Goal: Use online tool/utility: Use online tool/utility

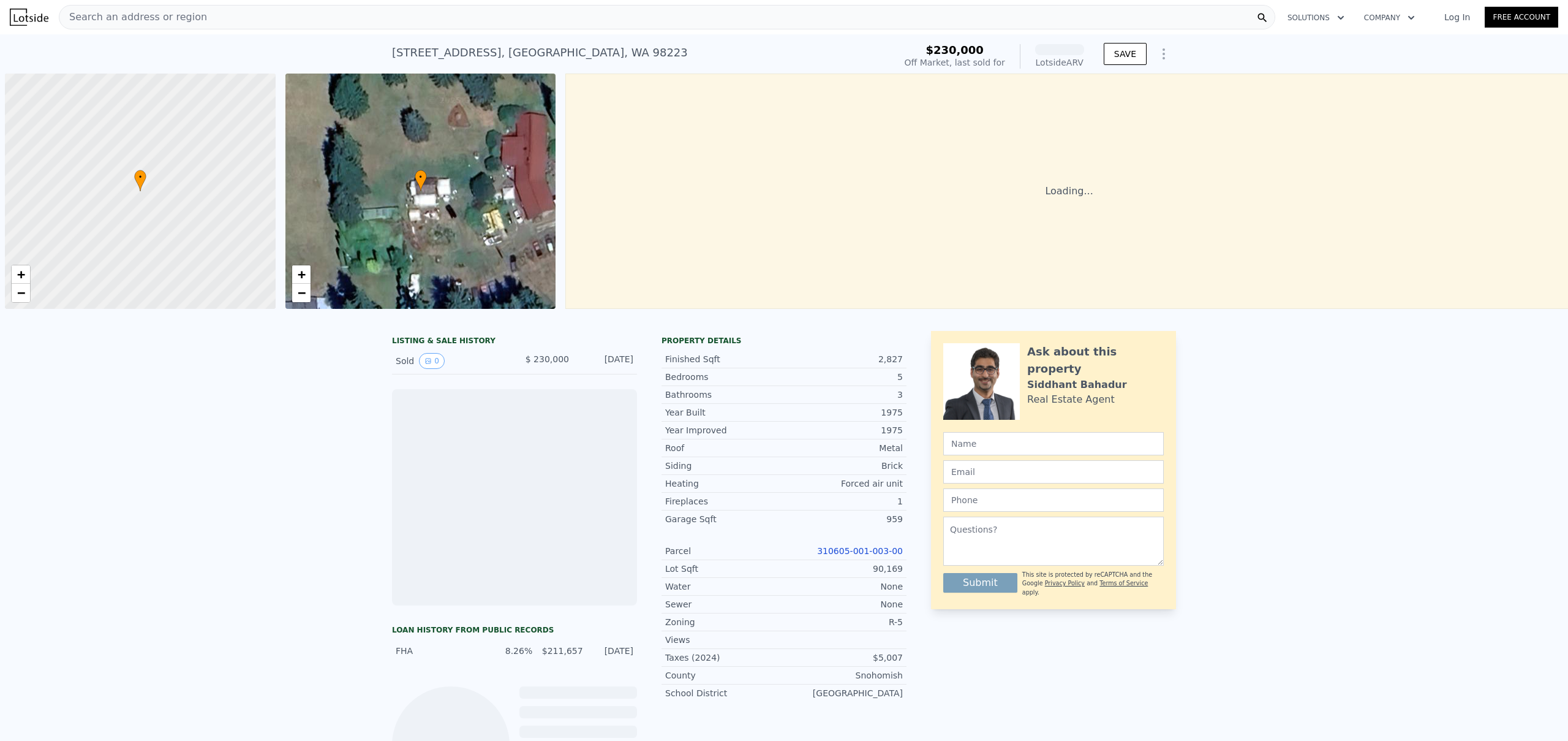
scroll to position [0, 5]
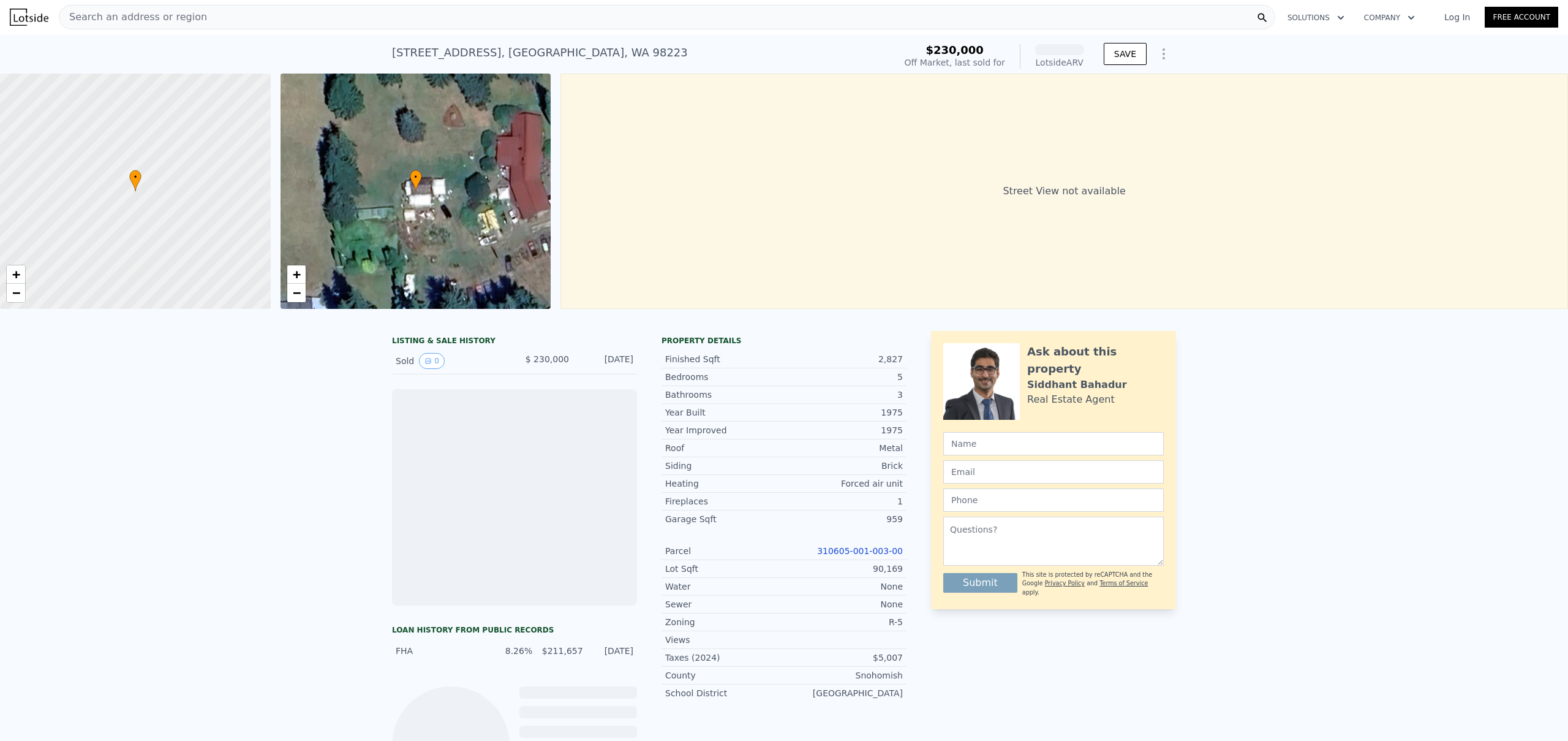
click at [1441, 15] on link "Log In" at bounding box center [1458, 17] width 55 height 12
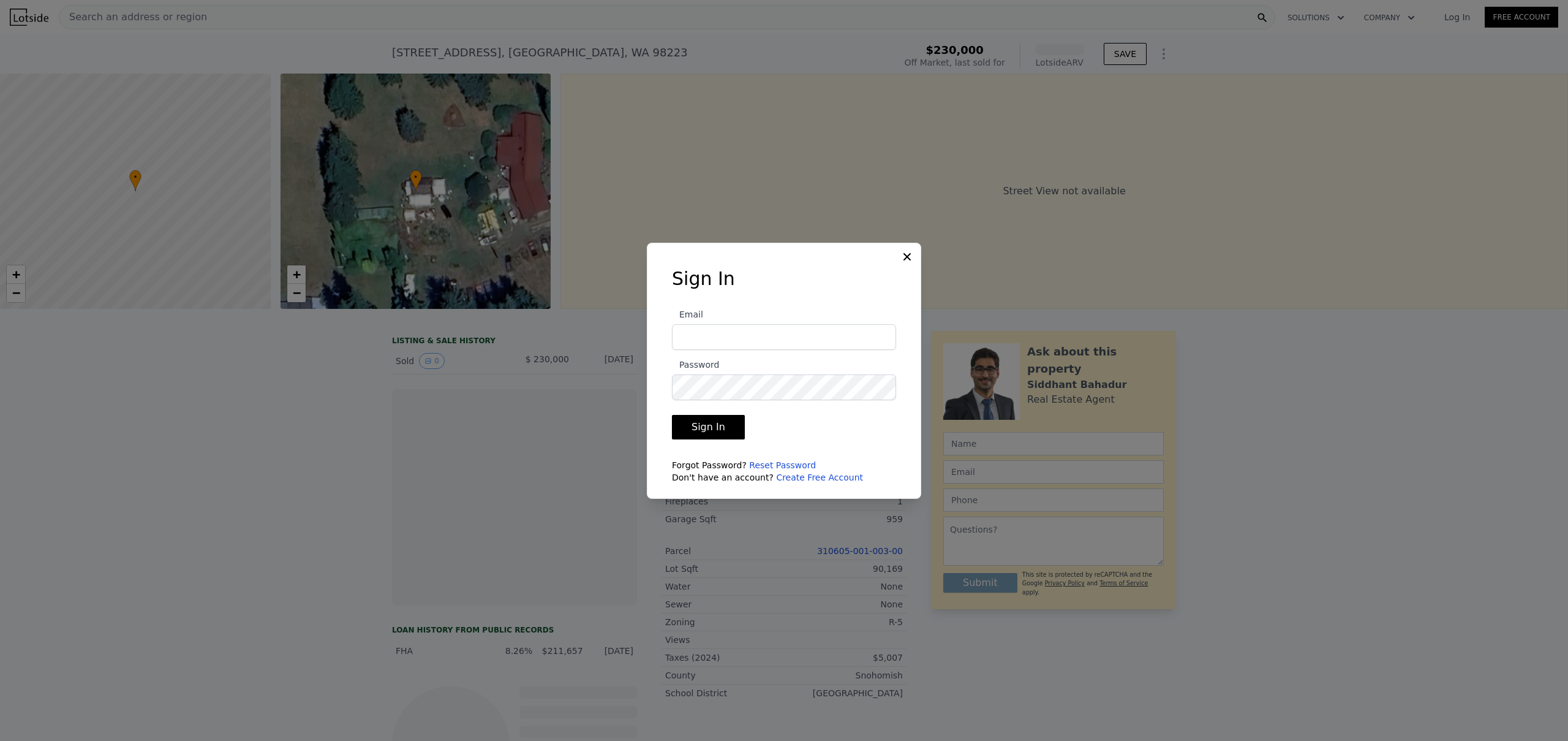
type input "[EMAIL_ADDRESS][DOMAIN_NAME]"
click at [716, 422] on button "Sign In" at bounding box center [708, 427] width 73 height 25
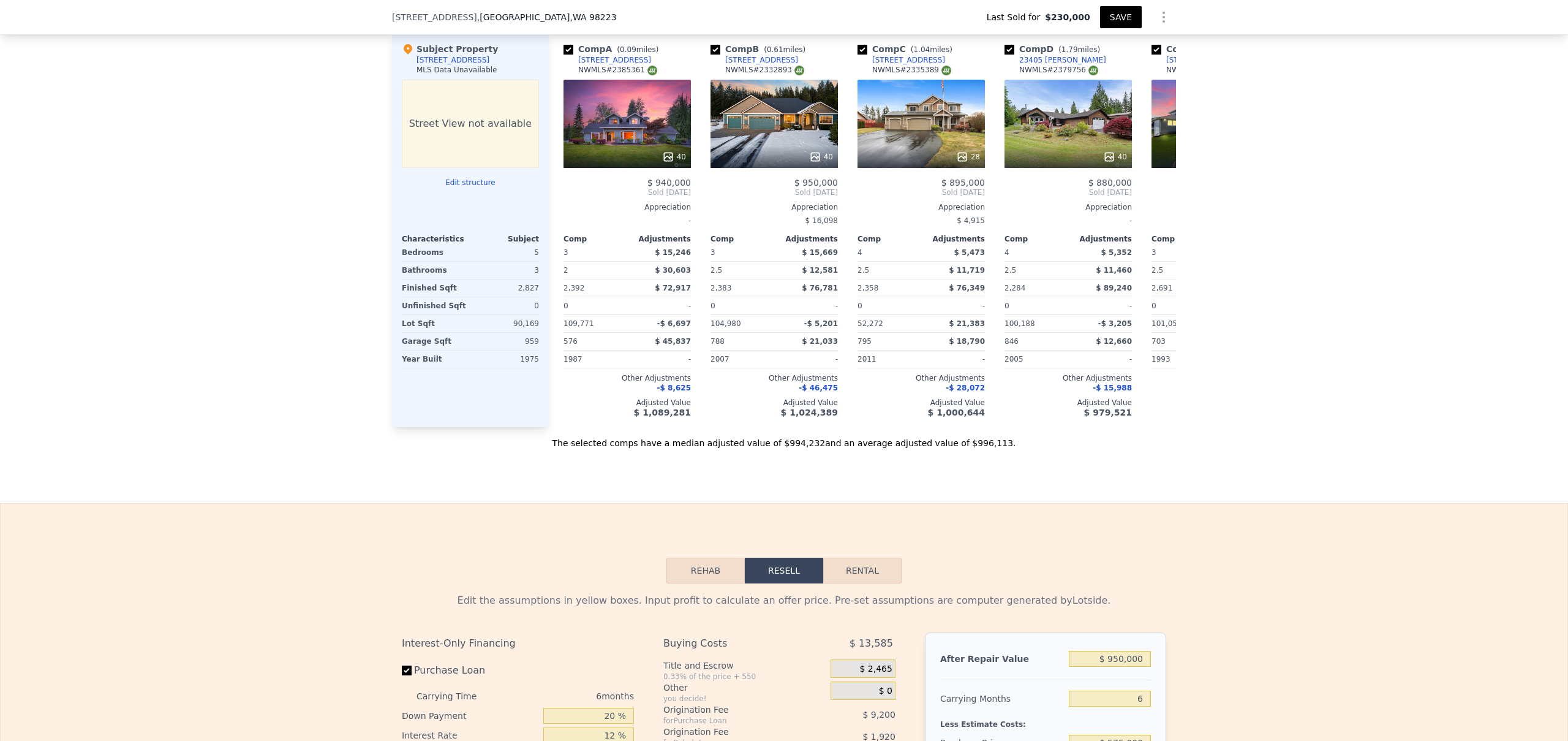
scroll to position [1599, 0]
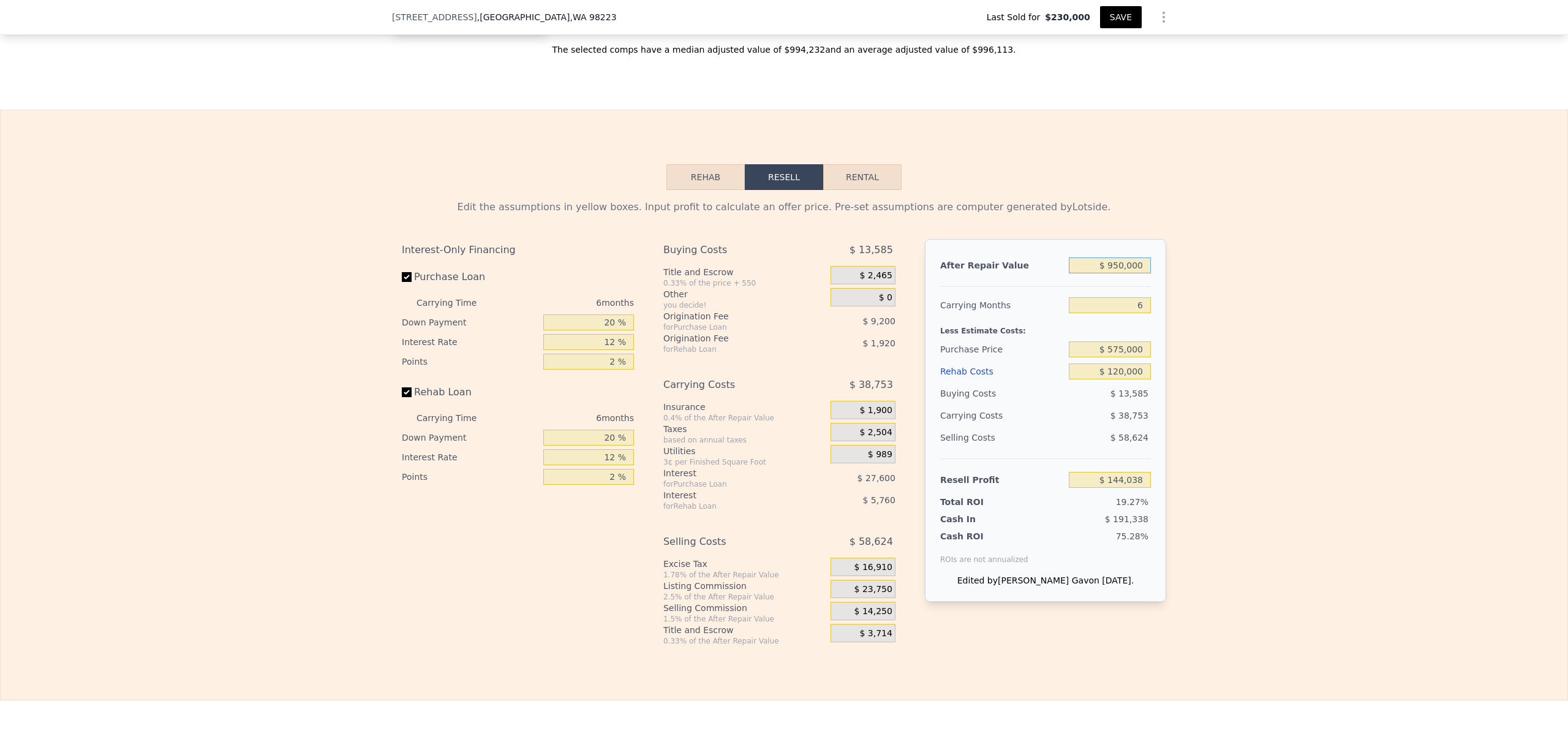
drag, startPoint x: 1117, startPoint y: 280, endPoint x: 1079, endPoint y: 280, distance: 38.0
click at [1079, 273] on input "$ 950,000" at bounding box center [1110, 265] width 82 height 16
click at [1122, 273] on input "$ 950,000" at bounding box center [1110, 265] width 82 height 16
click at [1118, 273] on input "$ 950,000" at bounding box center [1110, 265] width 82 height 16
type input "$ 95,000"
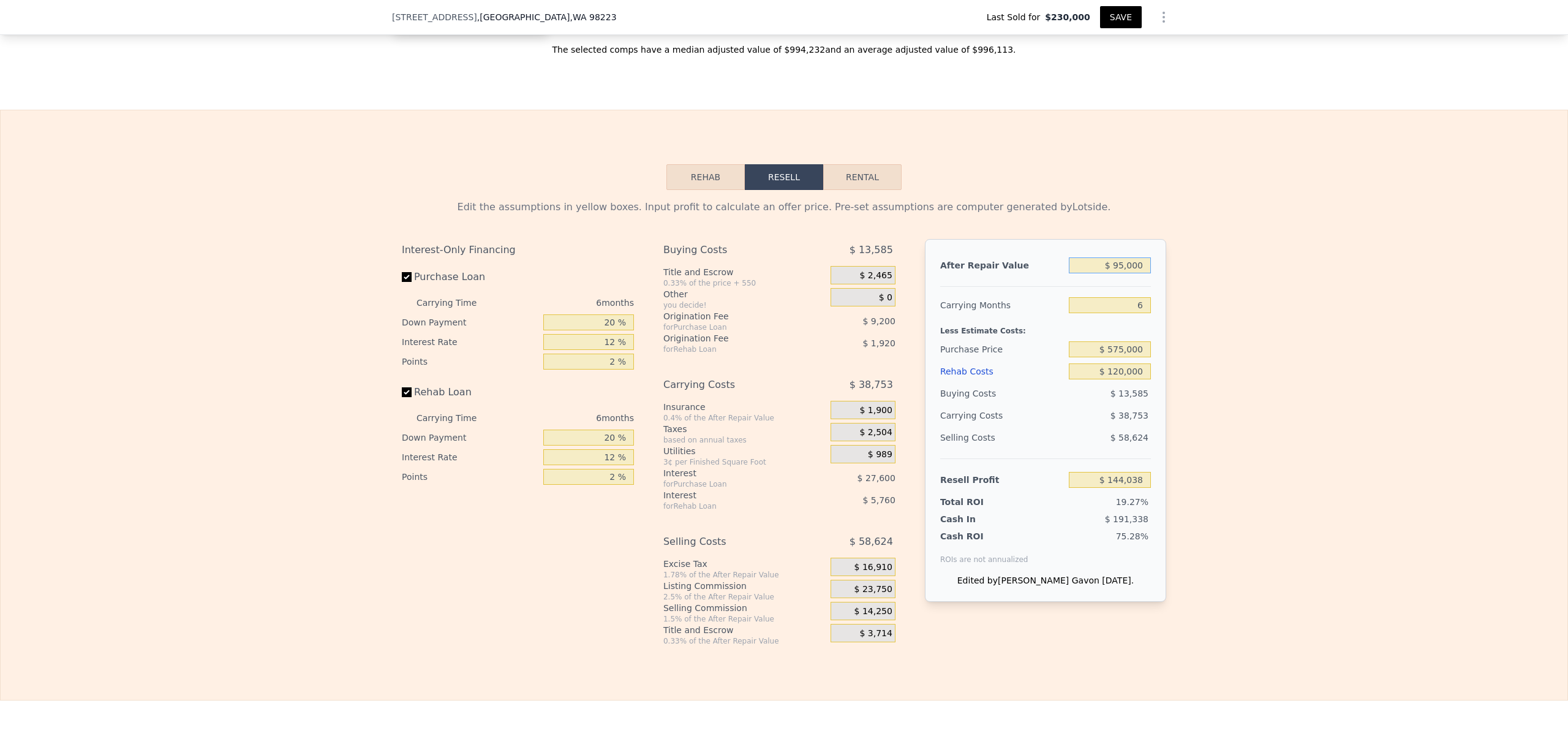
type input "-$ 656,985"
type input "$ 9,000"
type input "-$ 737,556"
type input "$ 000"
type input "-$ 745,988"
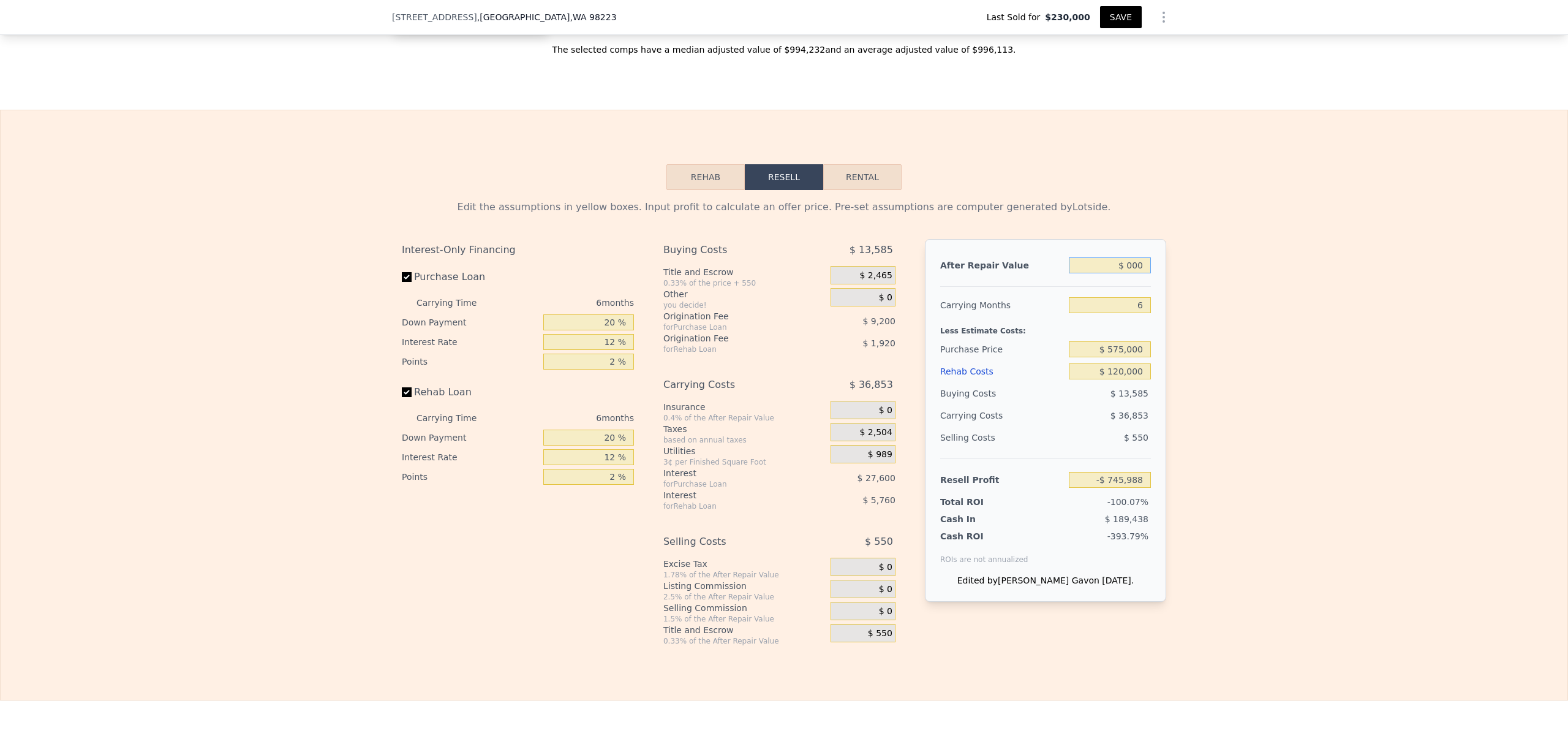
type input "$ 8,000"
type input "-$ 738,493"
type input "$ 890,000"
type input "$ 87,826"
type input "$ 890,000"
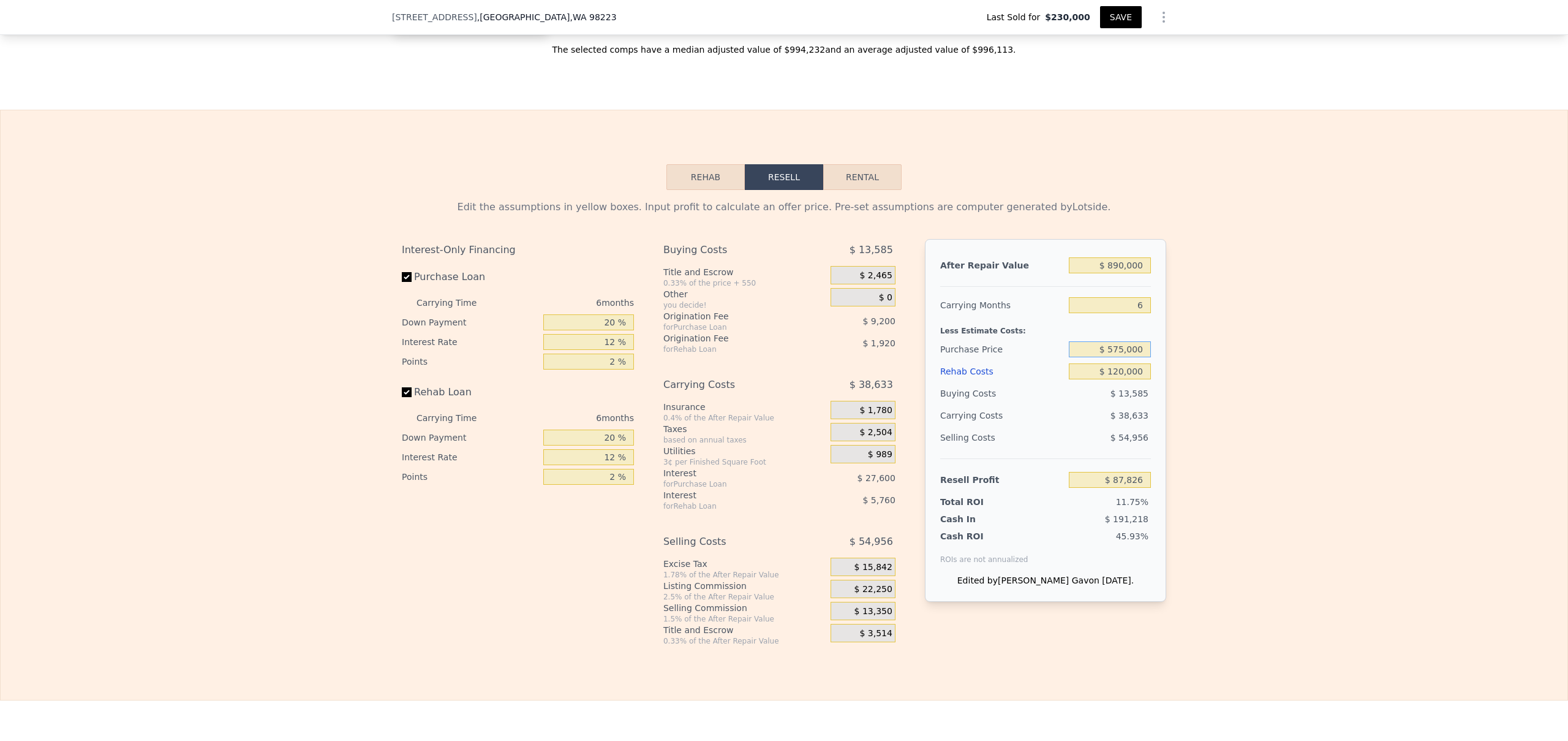
click at [1116, 358] on input "$ 575,000" at bounding box center [1110, 349] width 82 height 16
click at [1118, 380] on input "$ 120,000" at bounding box center [1110, 371] width 82 height 16
type input "$ 12,000"
type input "$ 202,738"
type input "$ 1,000"
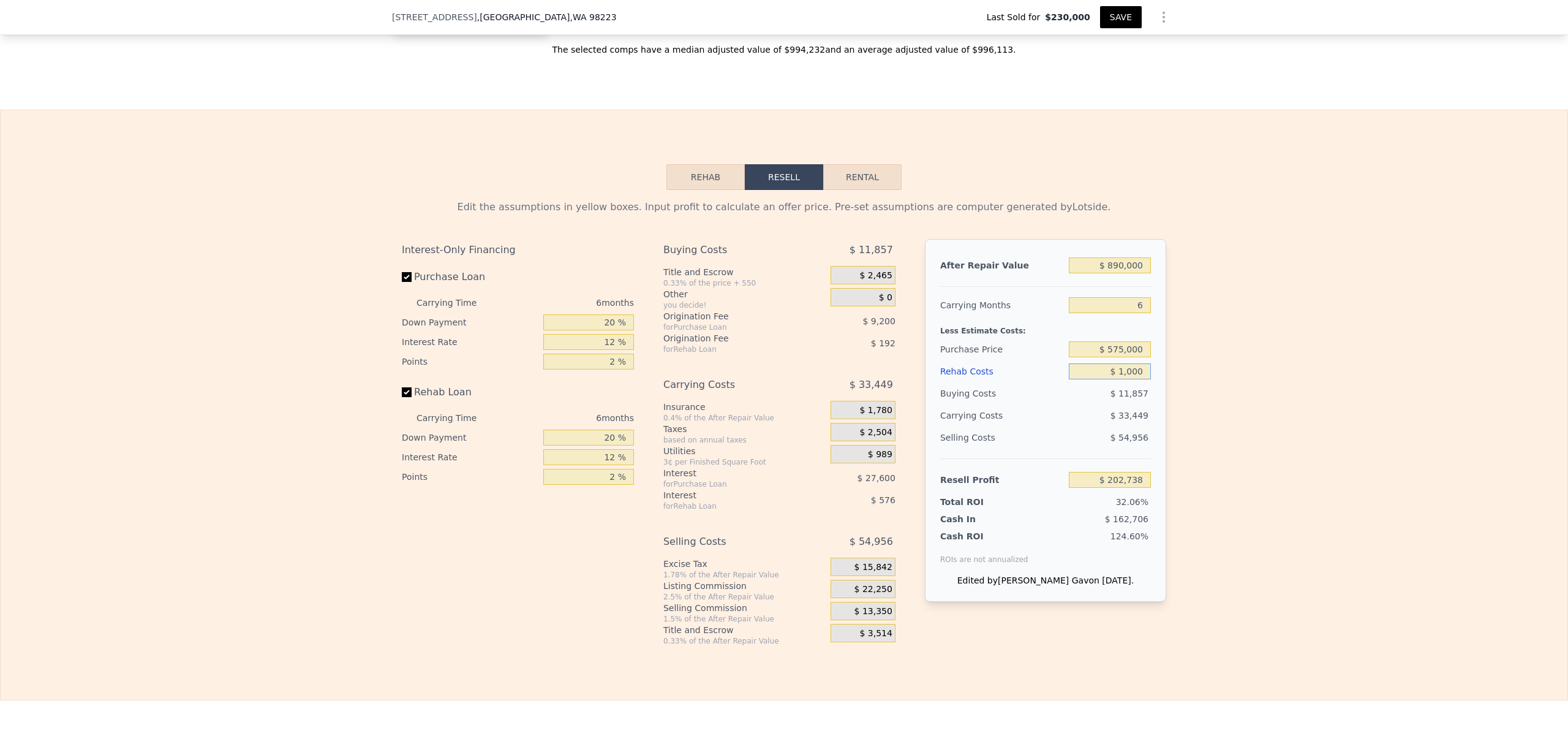
type input "$ 214,442"
type input "$ 17,000"
type input "$ 197,418"
type input "$ 170,000"
type input "$ 34,626"
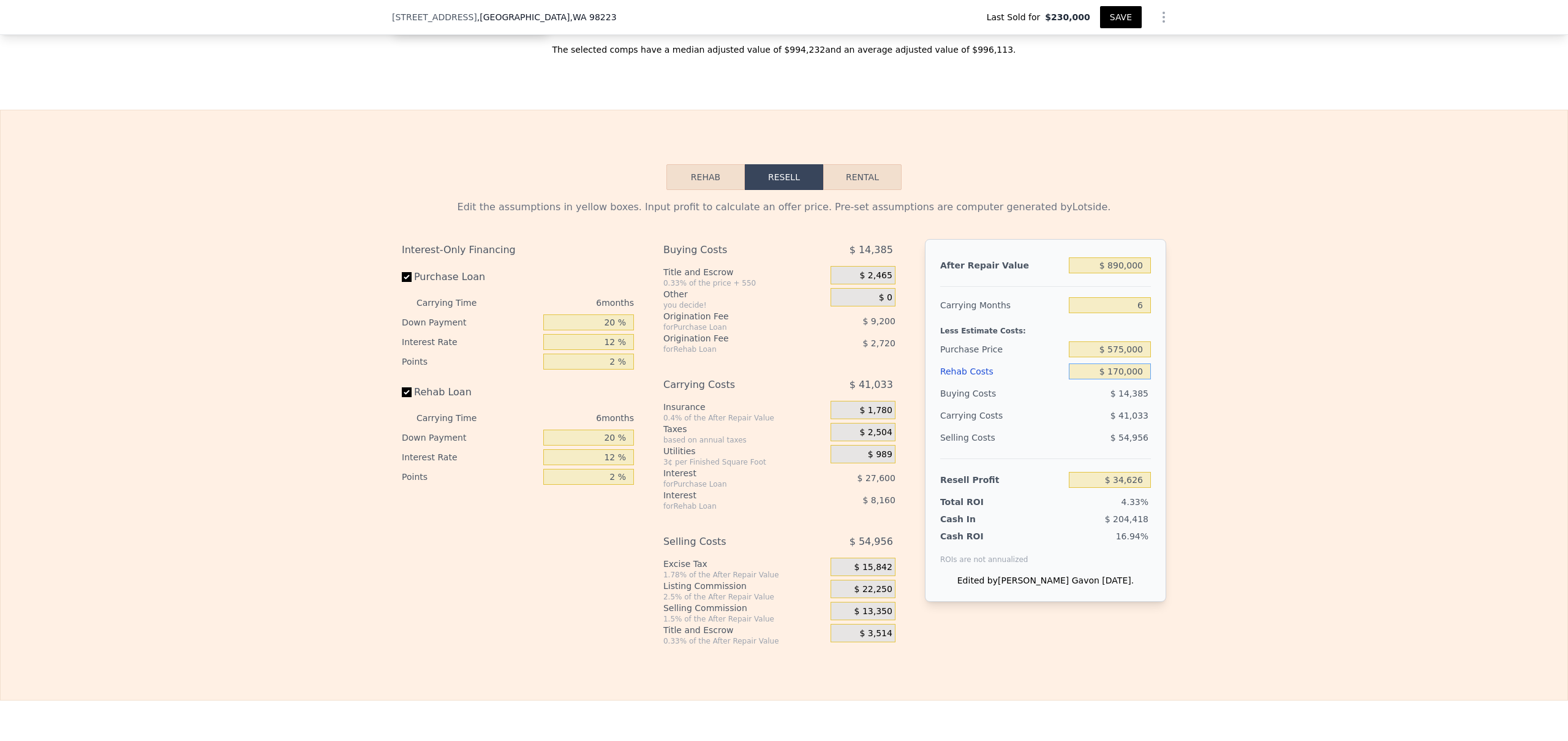
type input "$ 170,000"
click at [1120, 358] on input "$ 575,000" at bounding box center [1110, 349] width 82 height 16
type input "$ 510,000"
click at [1294, 362] on div "Edit the assumptions in yellow boxes. Input profit to calculate an offer price.…" at bounding box center [784, 418] width 1567 height 456
type input "$ 104,003"
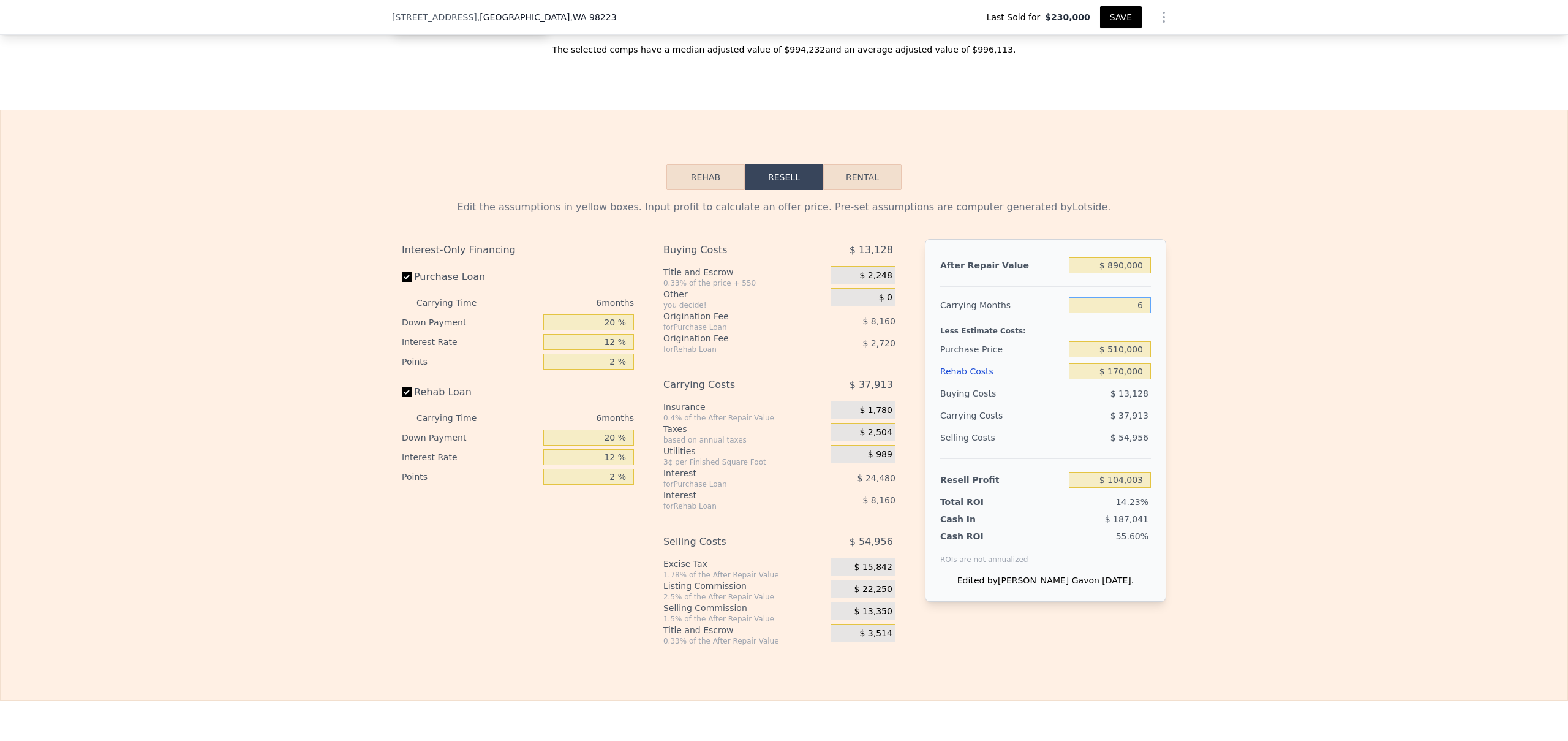
click at [1139, 313] on input "6" at bounding box center [1110, 305] width 82 height 16
type input "5"
type input "$ 110,323"
type input "5"
click at [1247, 352] on div "Edit the assumptions in yellow boxes. Input profit to calculate an offer price.…" at bounding box center [784, 418] width 1567 height 456
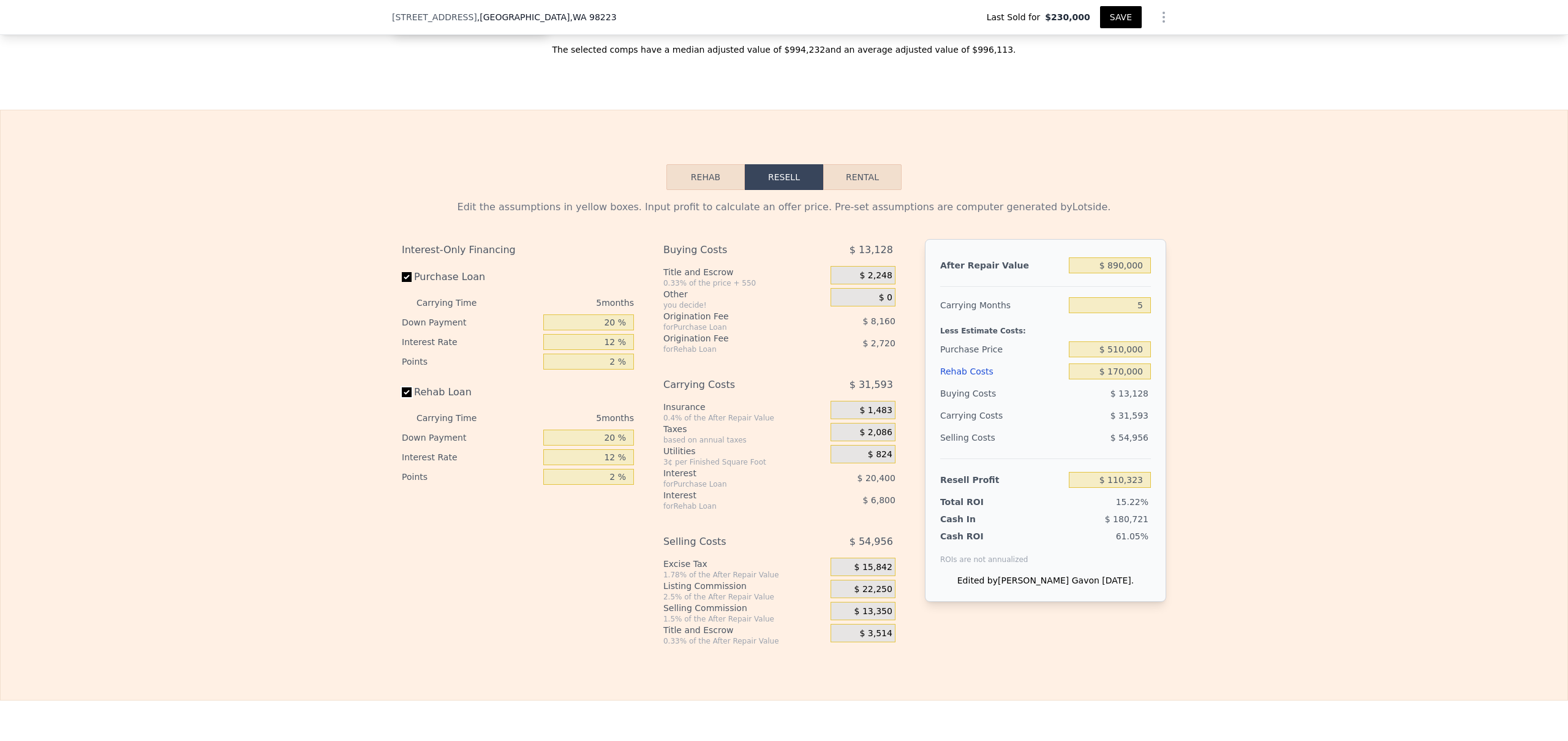
click at [406, 397] on input "Rehab Loan" at bounding box center [406, 392] width 10 height 10
checkbox input "false"
type input "$ 119,843"
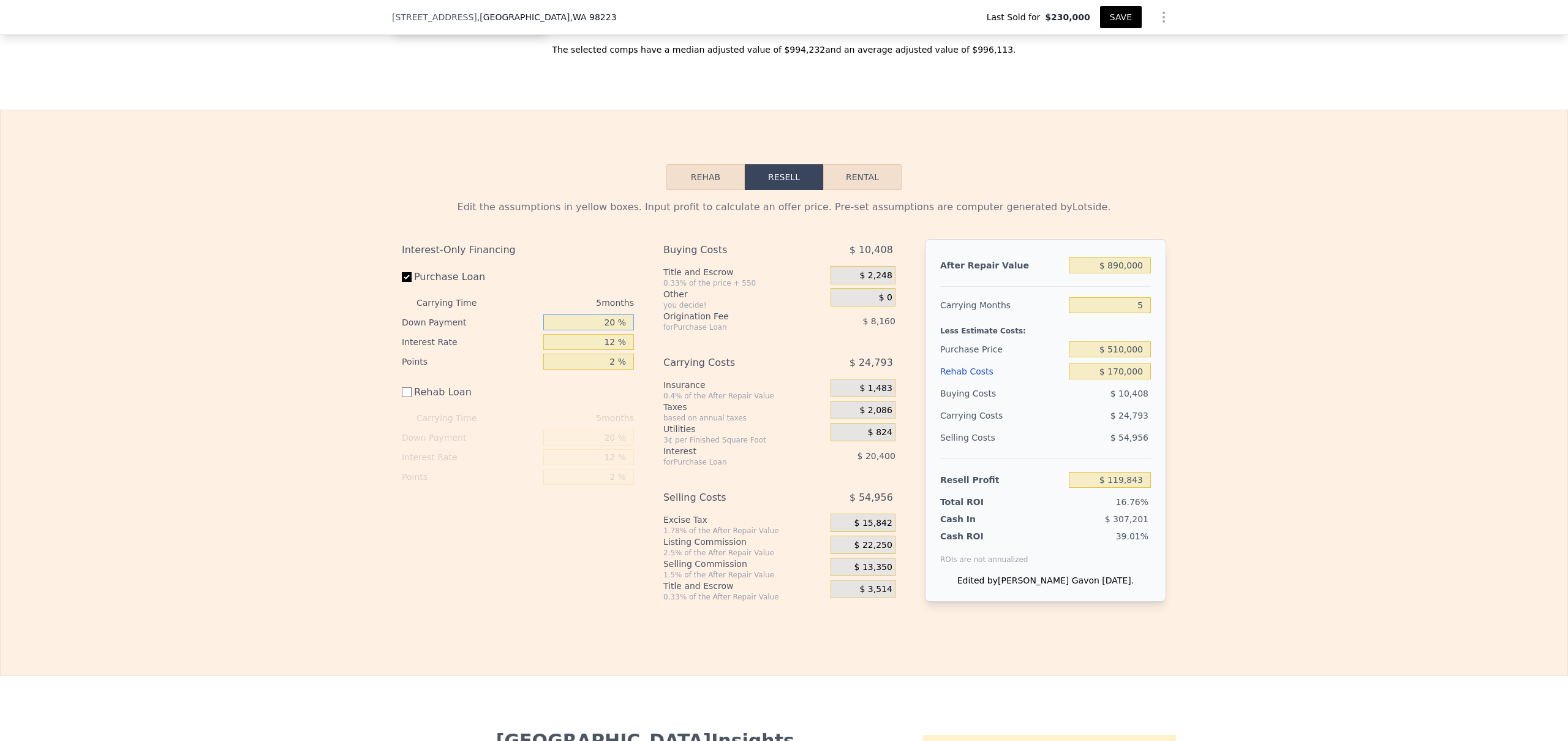
drag, startPoint x: 598, startPoint y: 338, endPoint x: 645, endPoint y: 338, distance: 47.0
click at [645, 338] on div "Interest-Only Financing Purchase Loan Carrying Time 5 months Down Payment 20 % …" at bounding box center [784, 430] width 765 height 382
type input "1 %"
type input "$ 113,060"
type input "10 %"
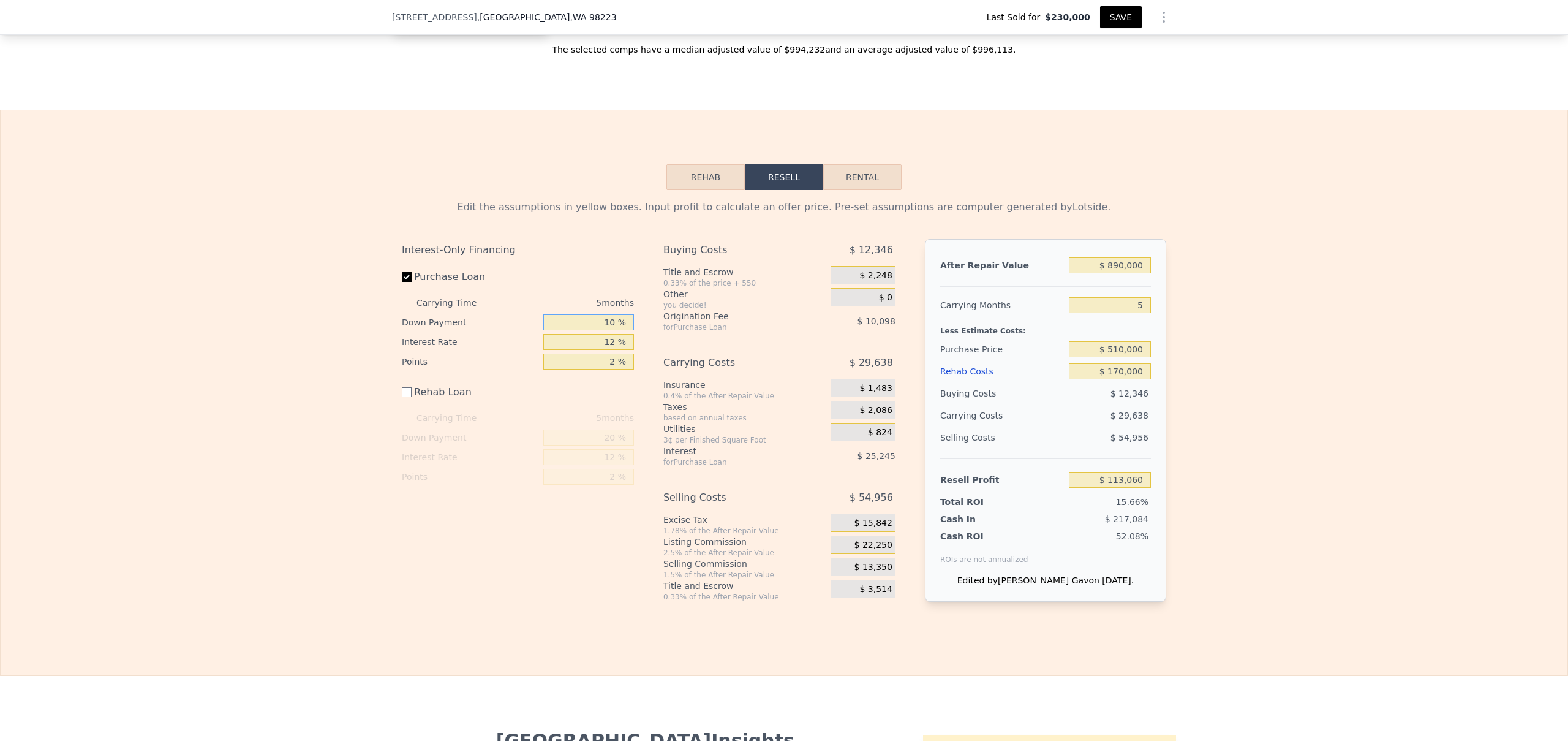
type input "$ 116,273"
type input "10 %"
type input "9 %"
type input "$ 122,008"
type input "9 %"
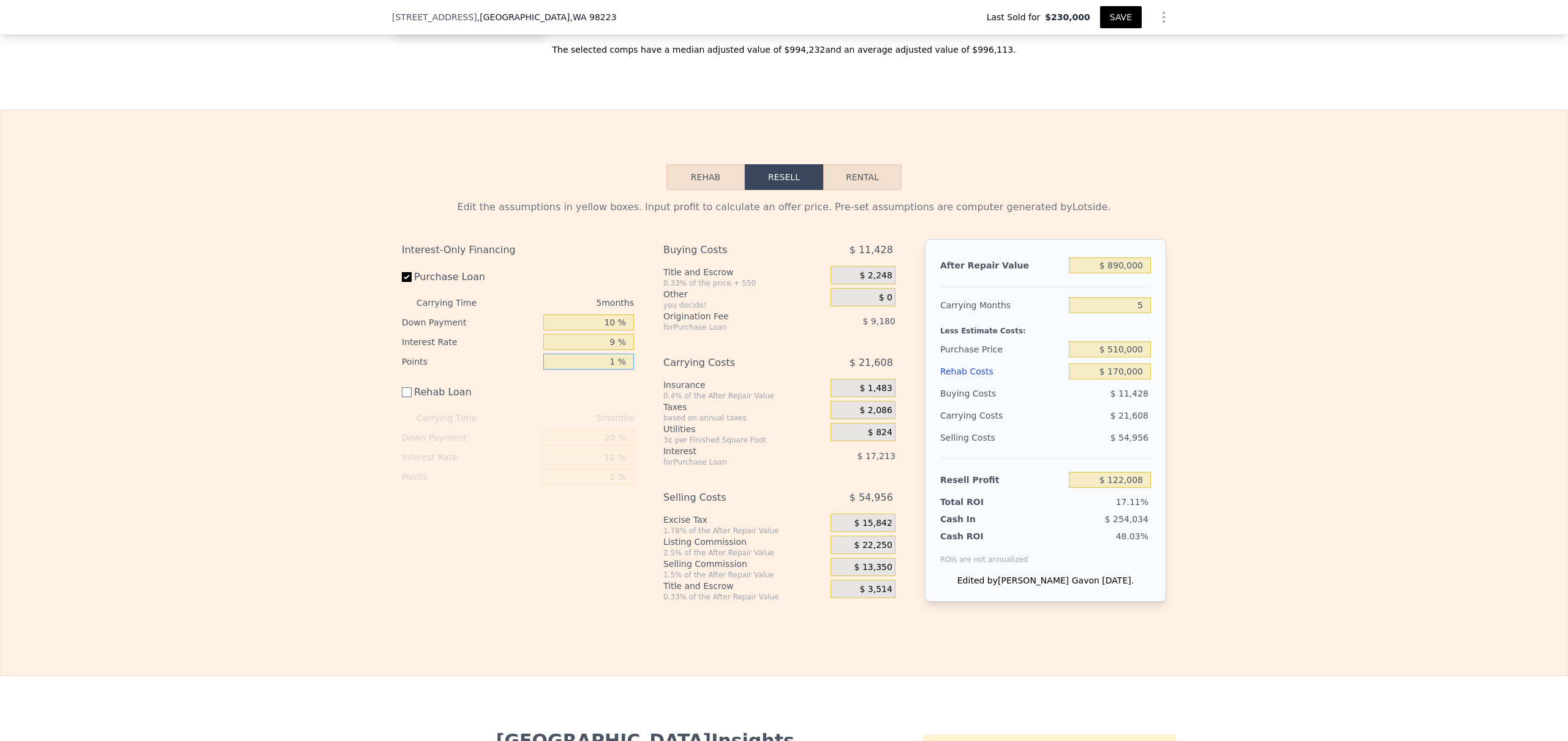
type input "1. %"
type input "$ 126,598"
type input "1.5 %"
type input "$ 124,303"
type input "1.5 %"
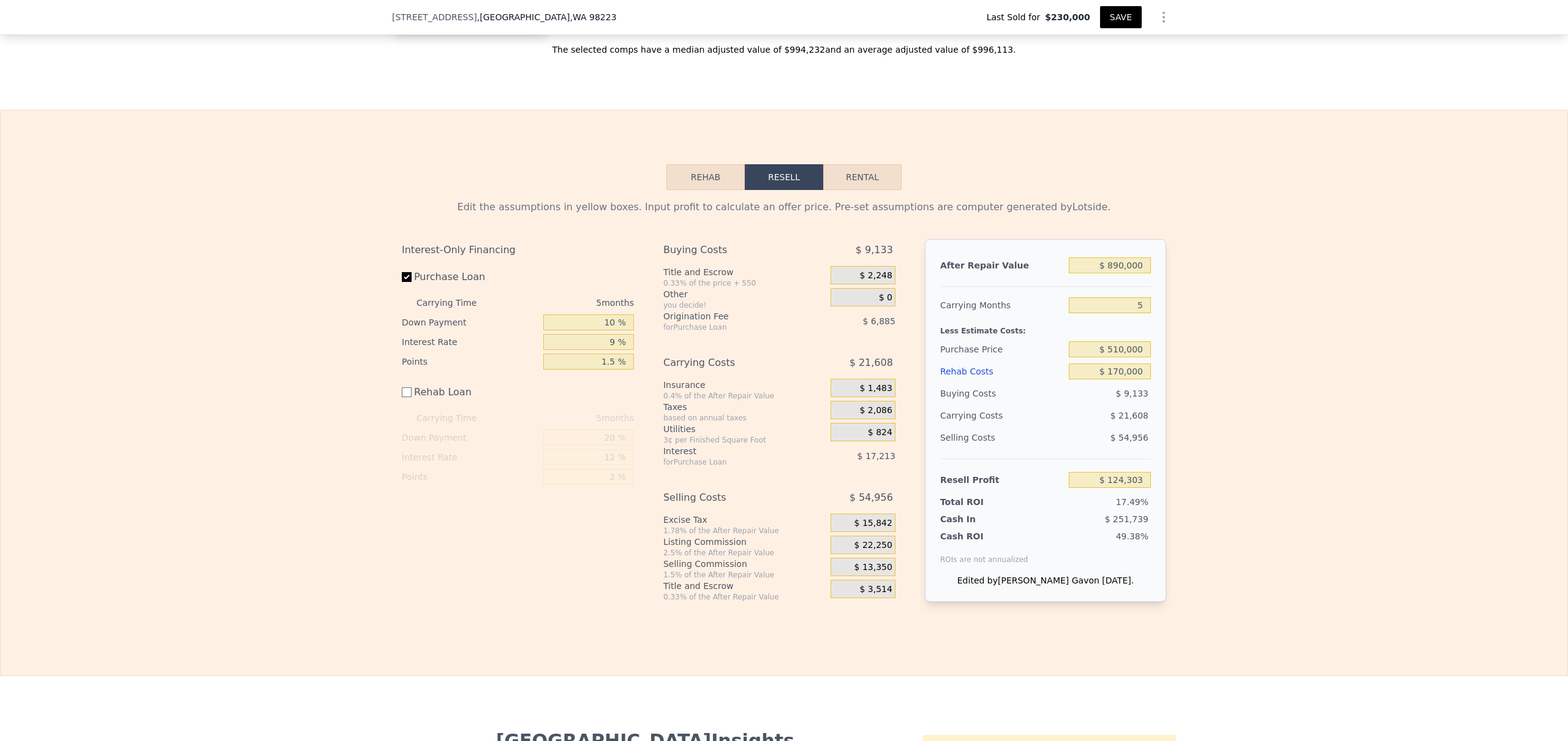
click at [411, 403] on label "Rehab Loan" at bounding box center [469, 392] width 137 height 22
click at [411, 397] on input "Rehab Loan" at bounding box center [406, 392] width 10 height 10
checkbox input "true"
type input "$ 114,783"
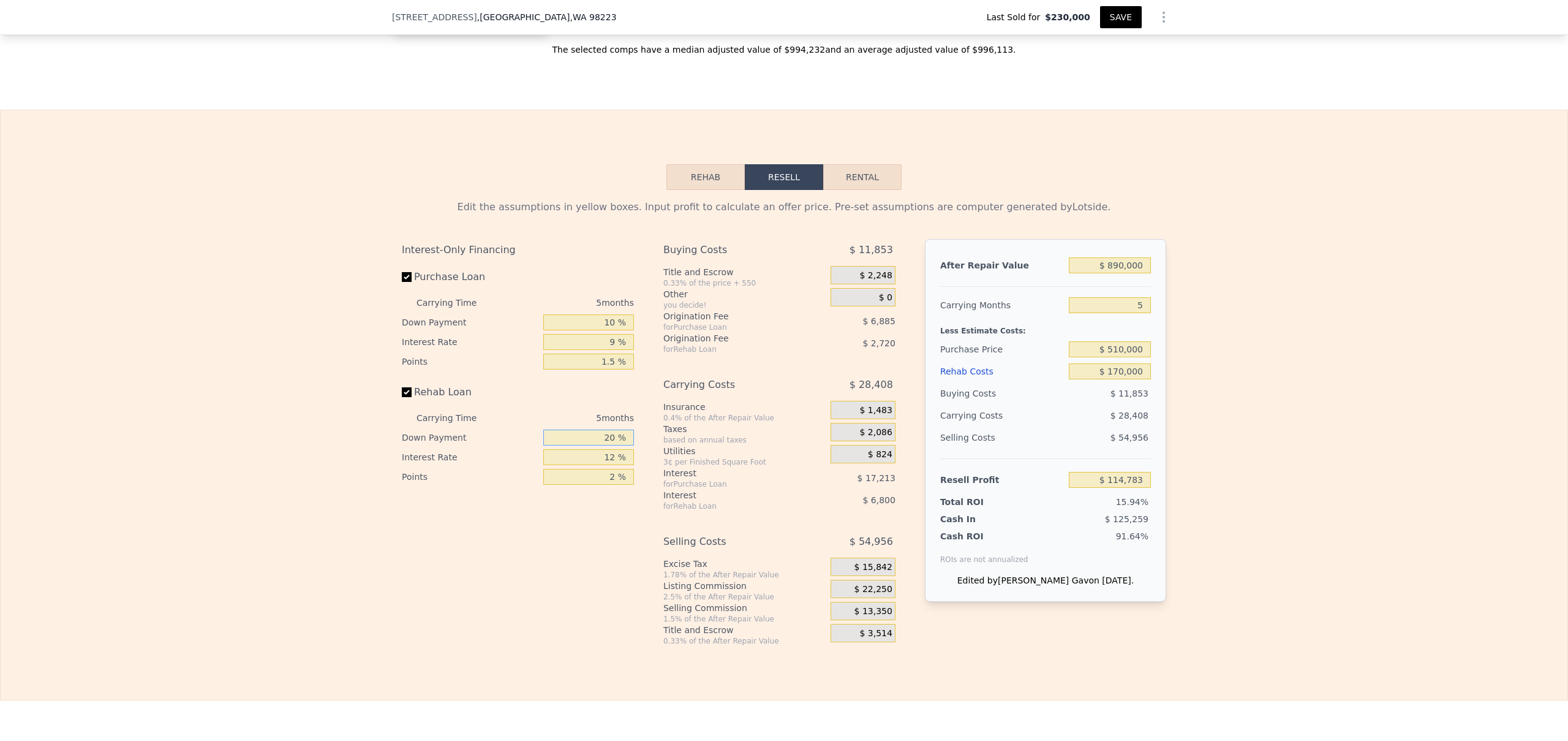
drag, startPoint x: 600, startPoint y: 454, endPoint x: 639, endPoint y: 455, distance: 39.0
click at [637, 456] on div "Interest-Only Financing Purchase Loan Carrying Time 5 months Down Payment 10 % …" at bounding box center [522, 442] width 242 height 406
type input "1 %"
type input "$ 112,522"
type input "10 %"
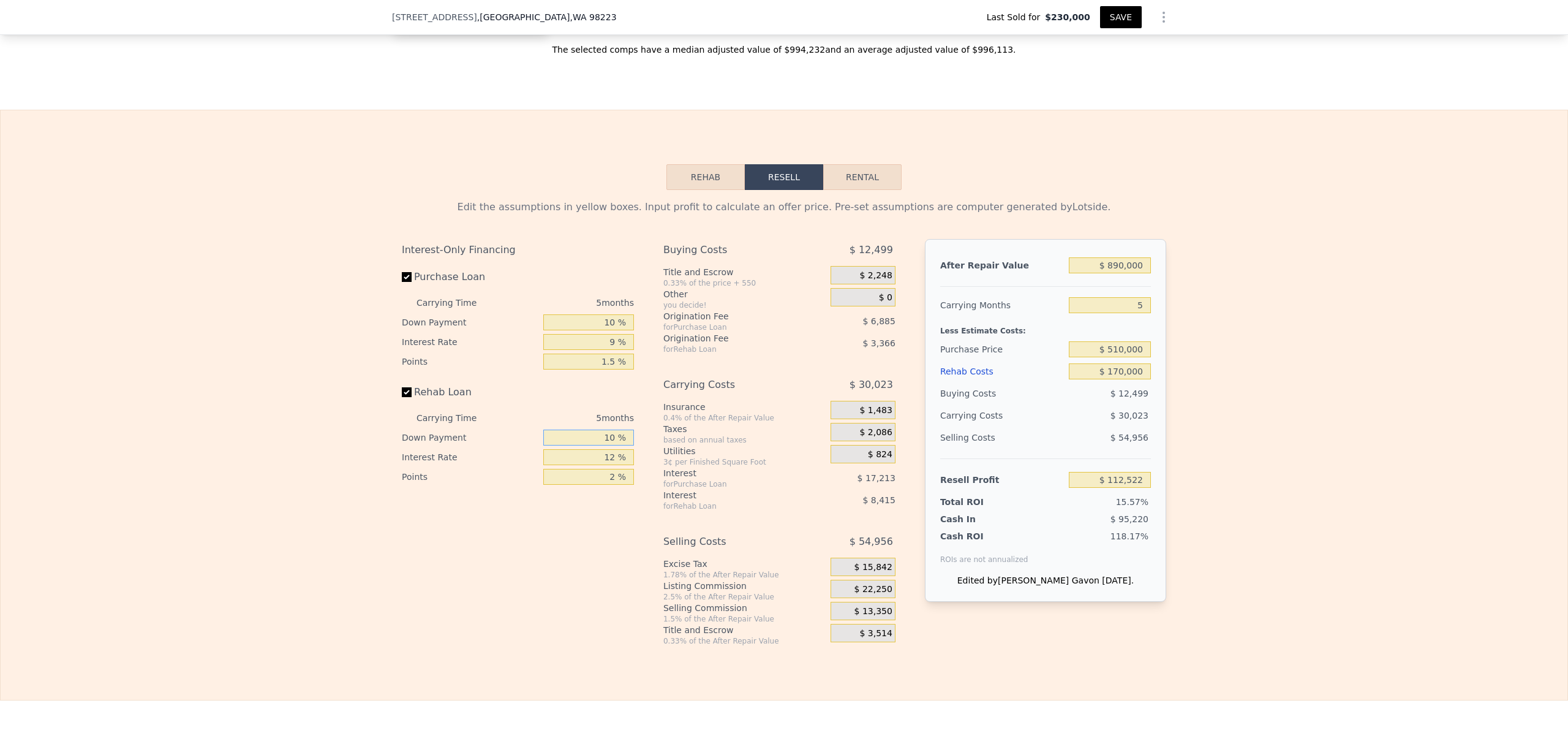
type input "$ 113,593"
type input "10 %"
type input "9 %"
type input "$ 115,503"
type input "9 %"
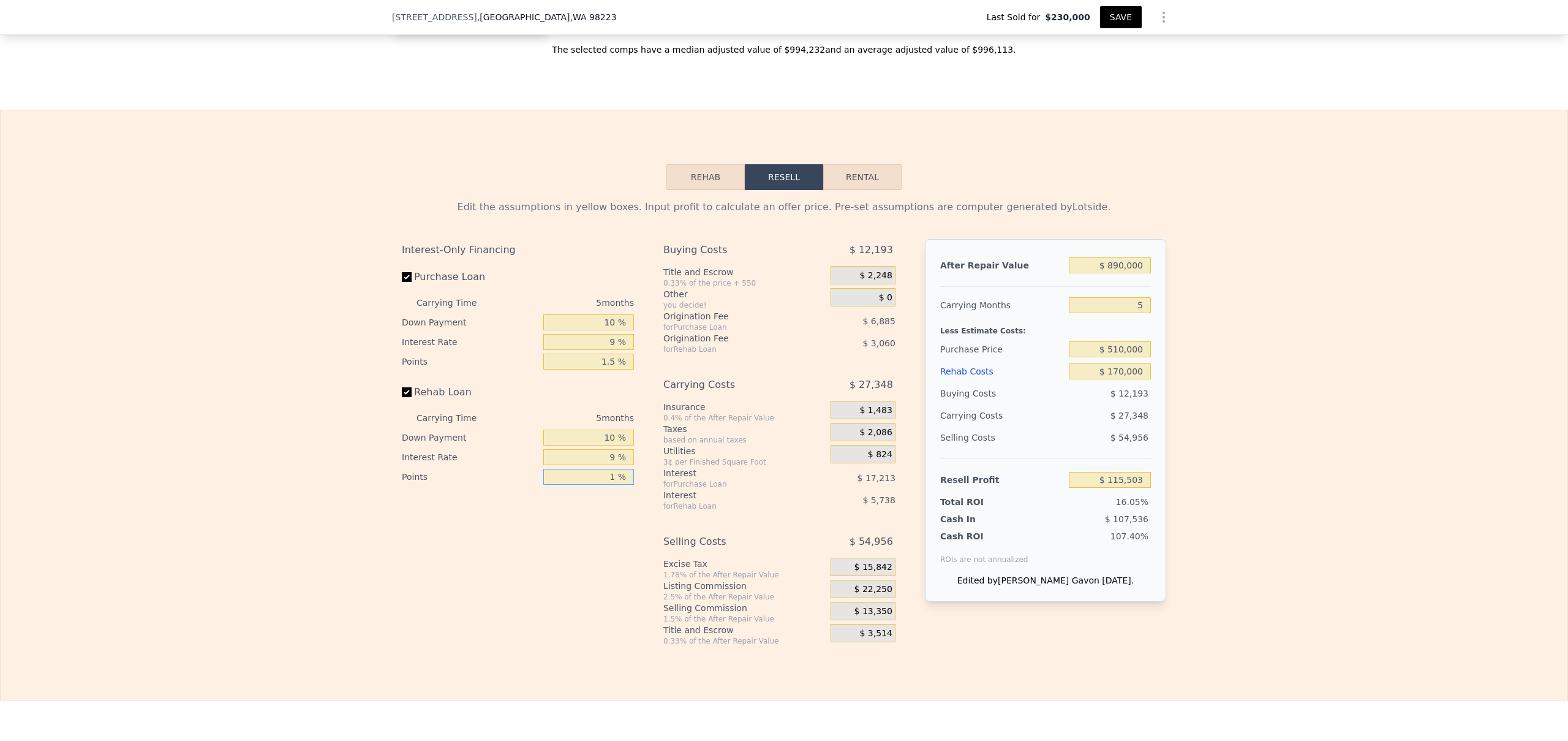
type input "1. %"
type input "$ 117,033"
type input "1.5 %"
type input "$ 116,268"
type input "1.5 %"
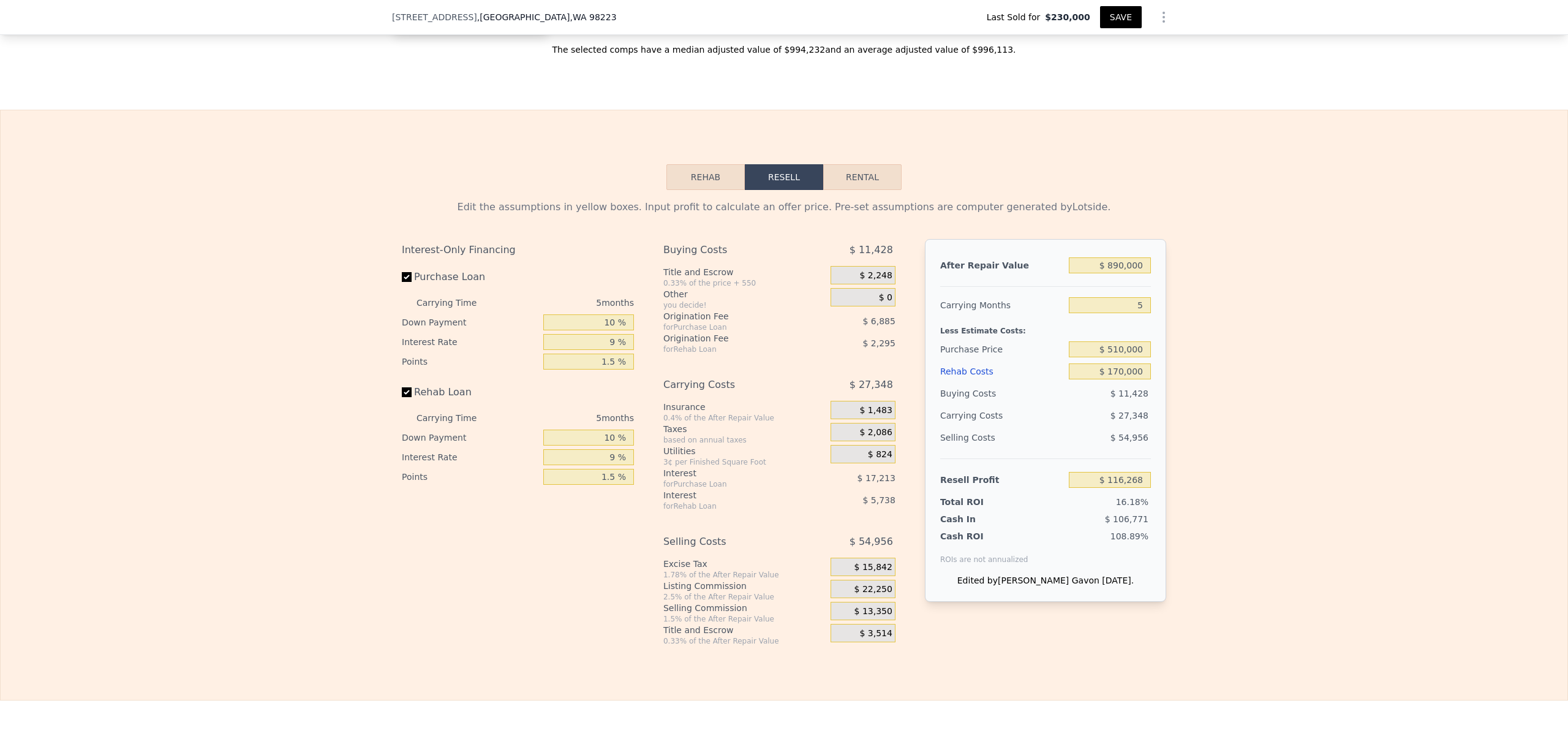
click at [1230, 429] on div "Edit the assumptions in yellow boxes. Input profit to calculate an offer price.…" at bounding box center [784, 418] width 1567 height 456
click at [859, 617] on span "$ 13,350" at bounding box center [874, 612] width 38 height 11
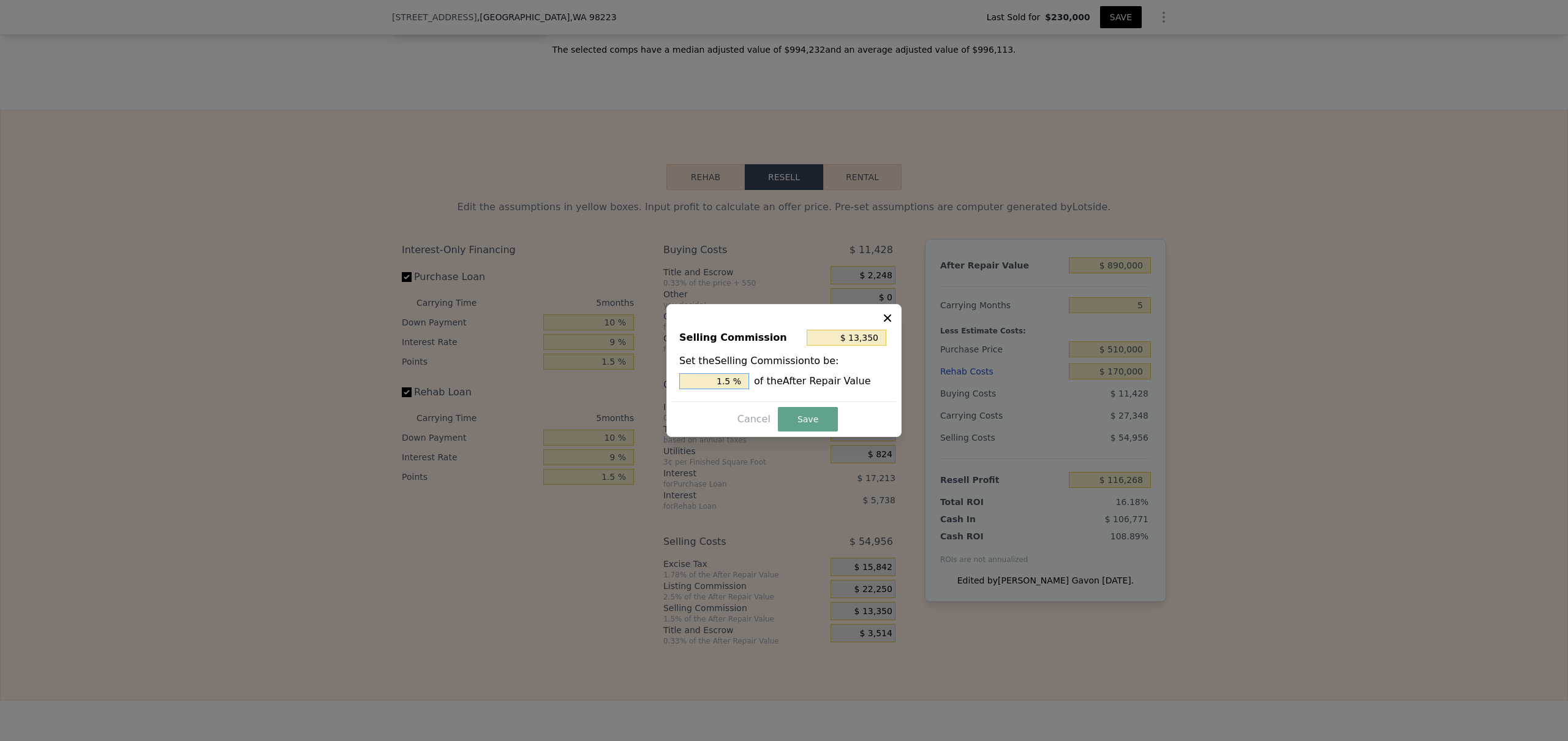
drag, startPoint x: 716, startPoint y: 375, endPoint x: 749, endPoint y: 378, distance: 33.1
click at [748, 379] on input "1.5 %" at bounding box center [714, 381] width 70 height 16
type input "$ 17,800"
type input "2 %"
click at [809, 421] on button "Save" at bounding box center [808, 419] width 60 height 25
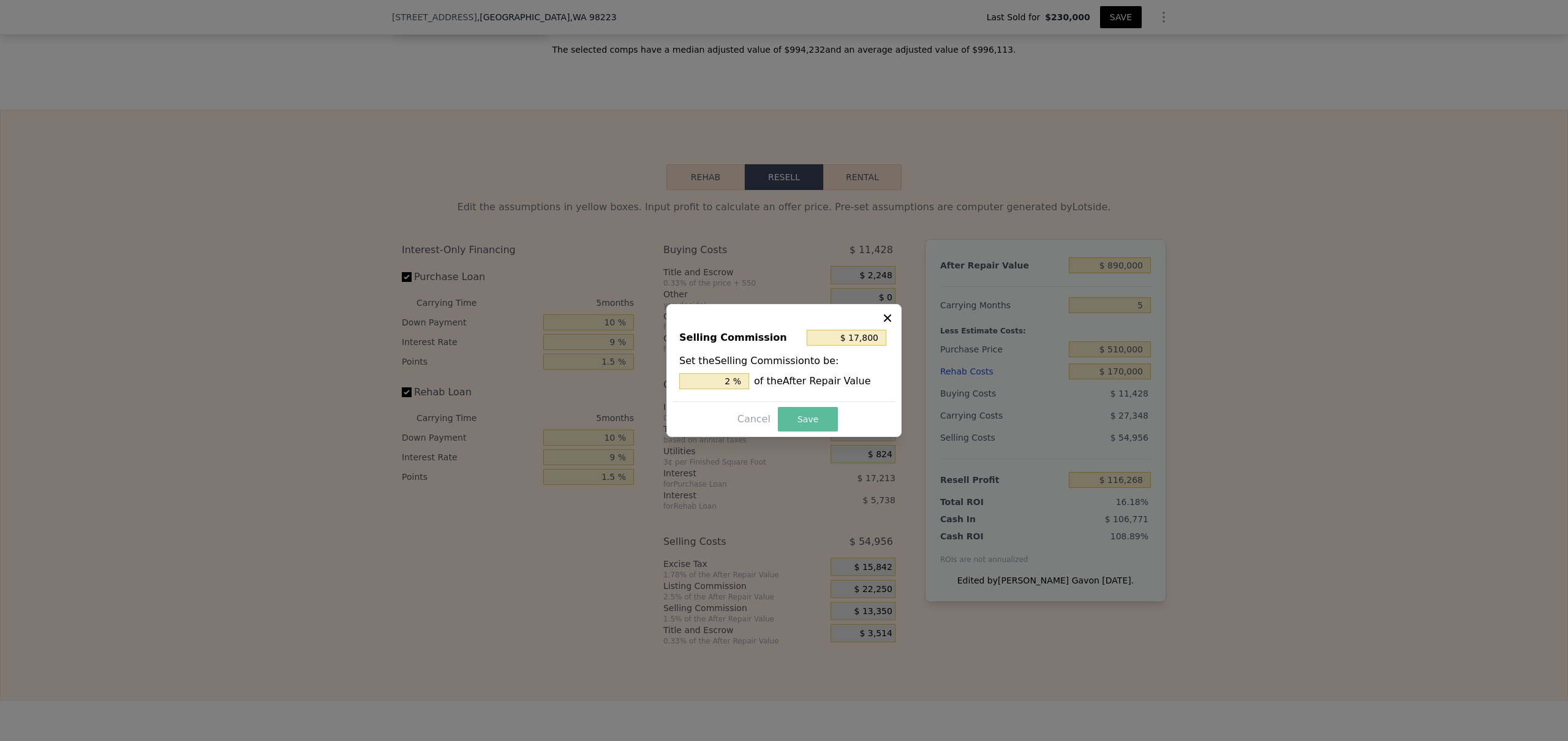
type input "$ 111,818"
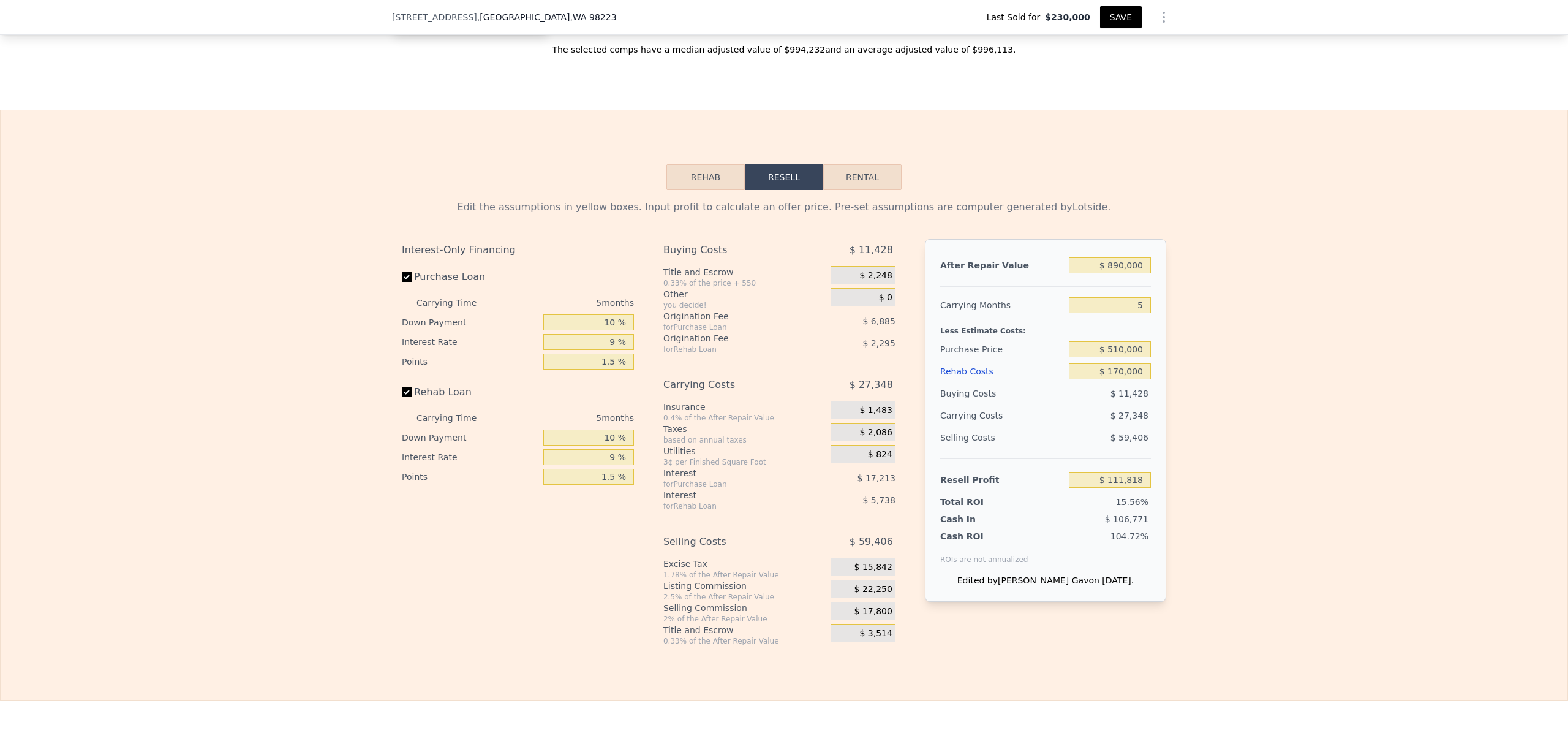
click at [861, 617] on span "$ 17,800" at bounding box center [874, 612] width 38 height 11
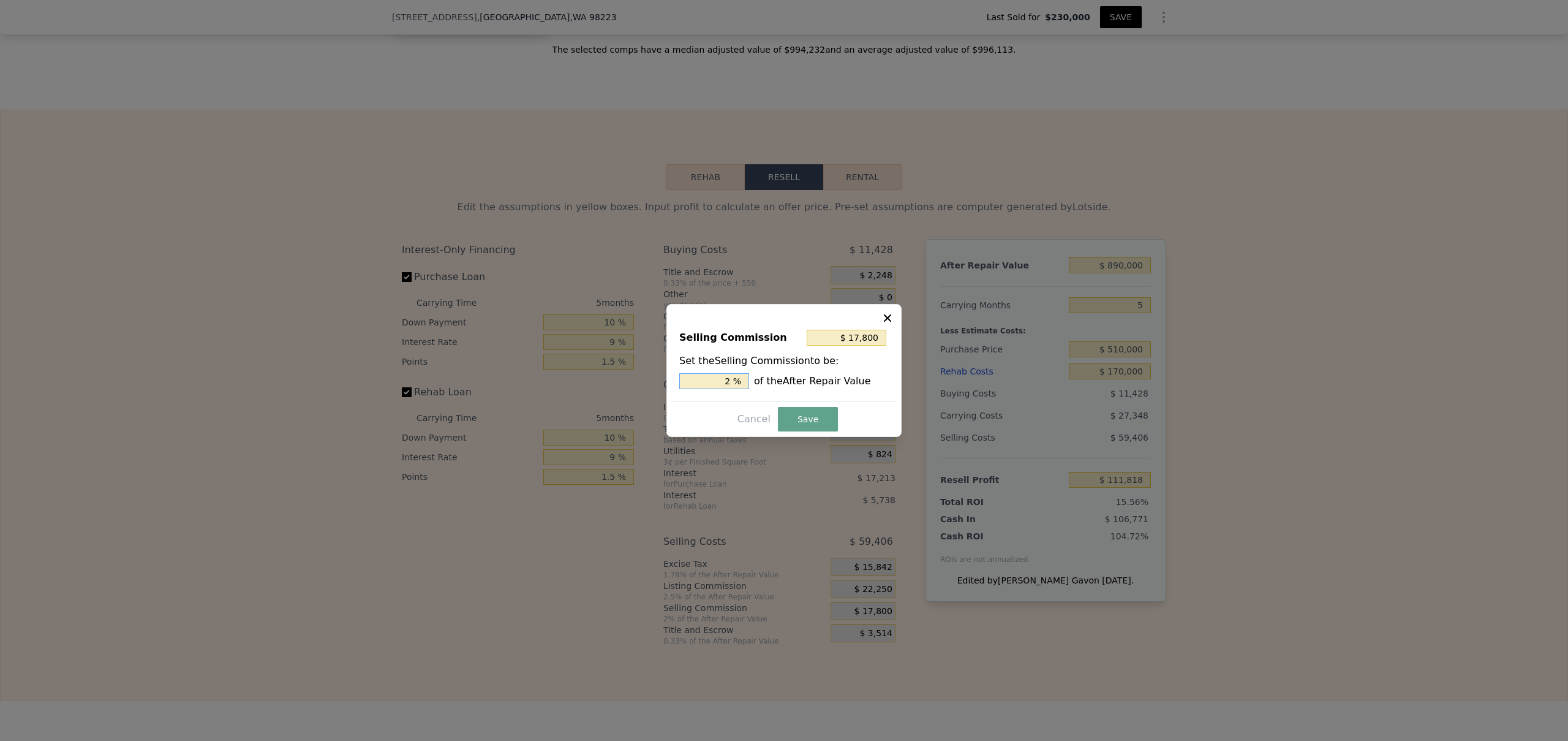
drag, startPoint x: 722, startPoint y: 382, endPoint x: 754, endPoint y: 378, distance: 32.2
click at [753, 378] on div "2 % of the After Repair Value" at bounding box center [784, 381] width 209 height 16
type input "$ 8,900"
type input "1. %"
type input "$ 13,350"
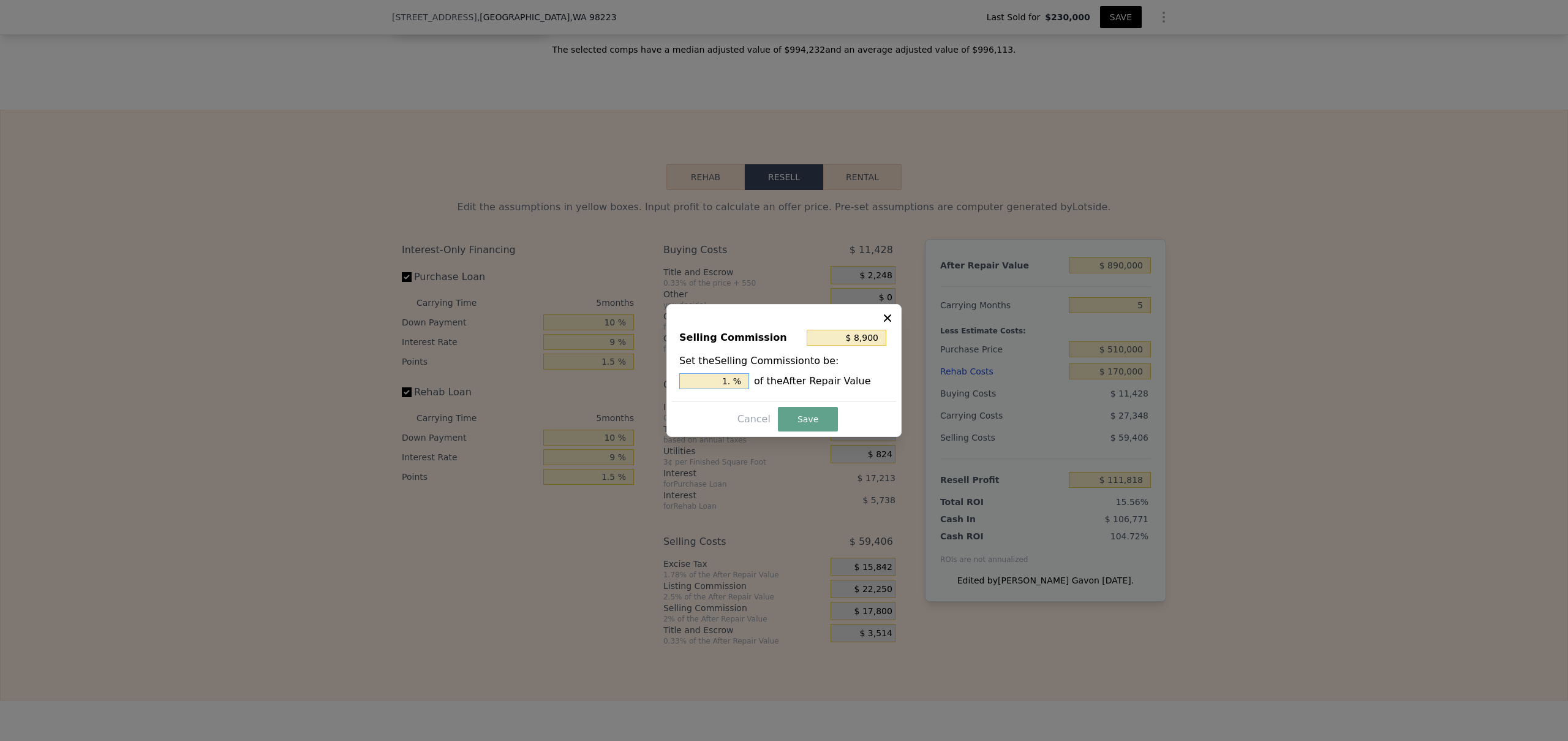
type input "1.5 %"
type input "$ 8,900"
type input "1. %"
type input "$ 16,020"
type input "1.8 %"
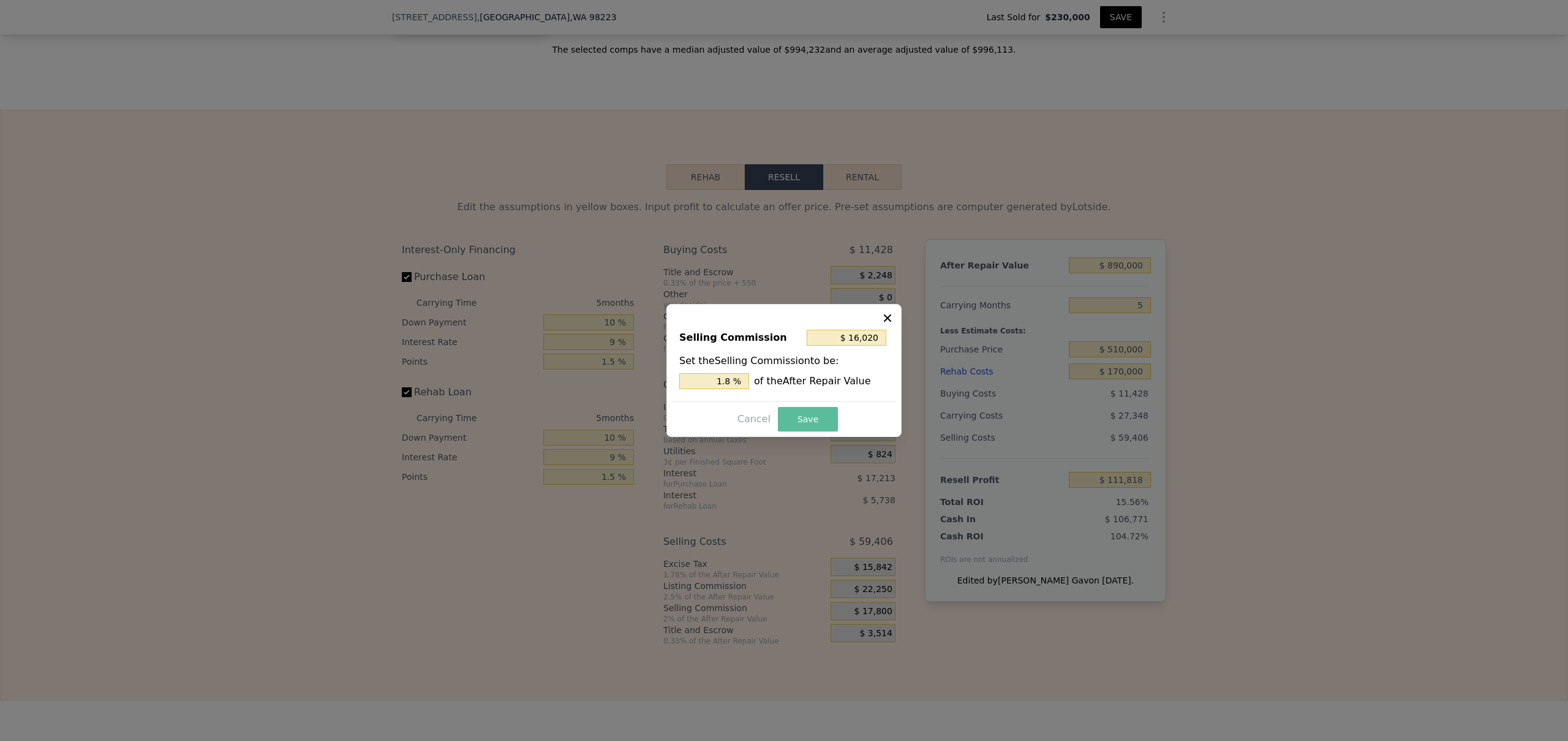
click at [804, 420] on button "Save" at bounding box center [808, 419] width 60 height 25
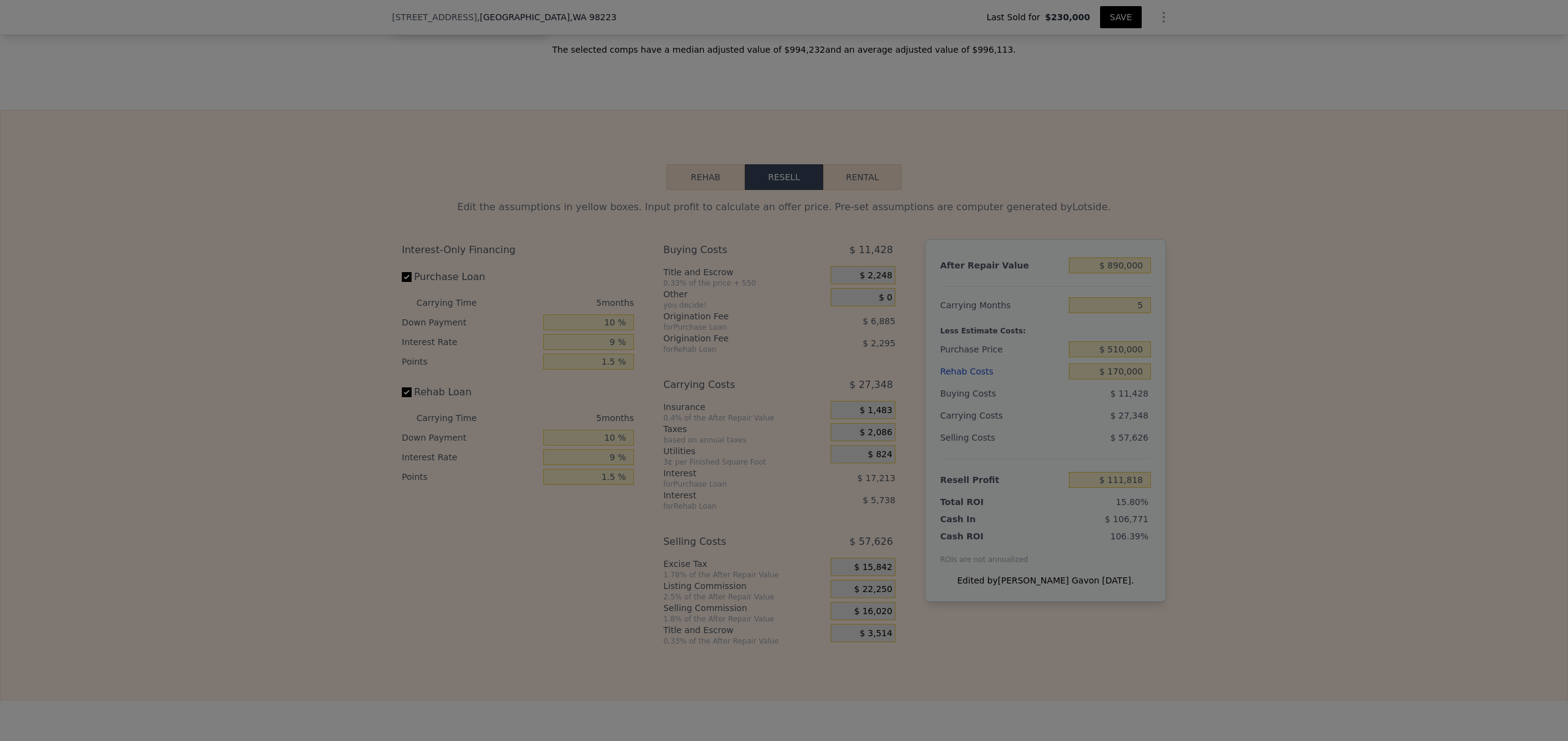
type input "$ 113,598"
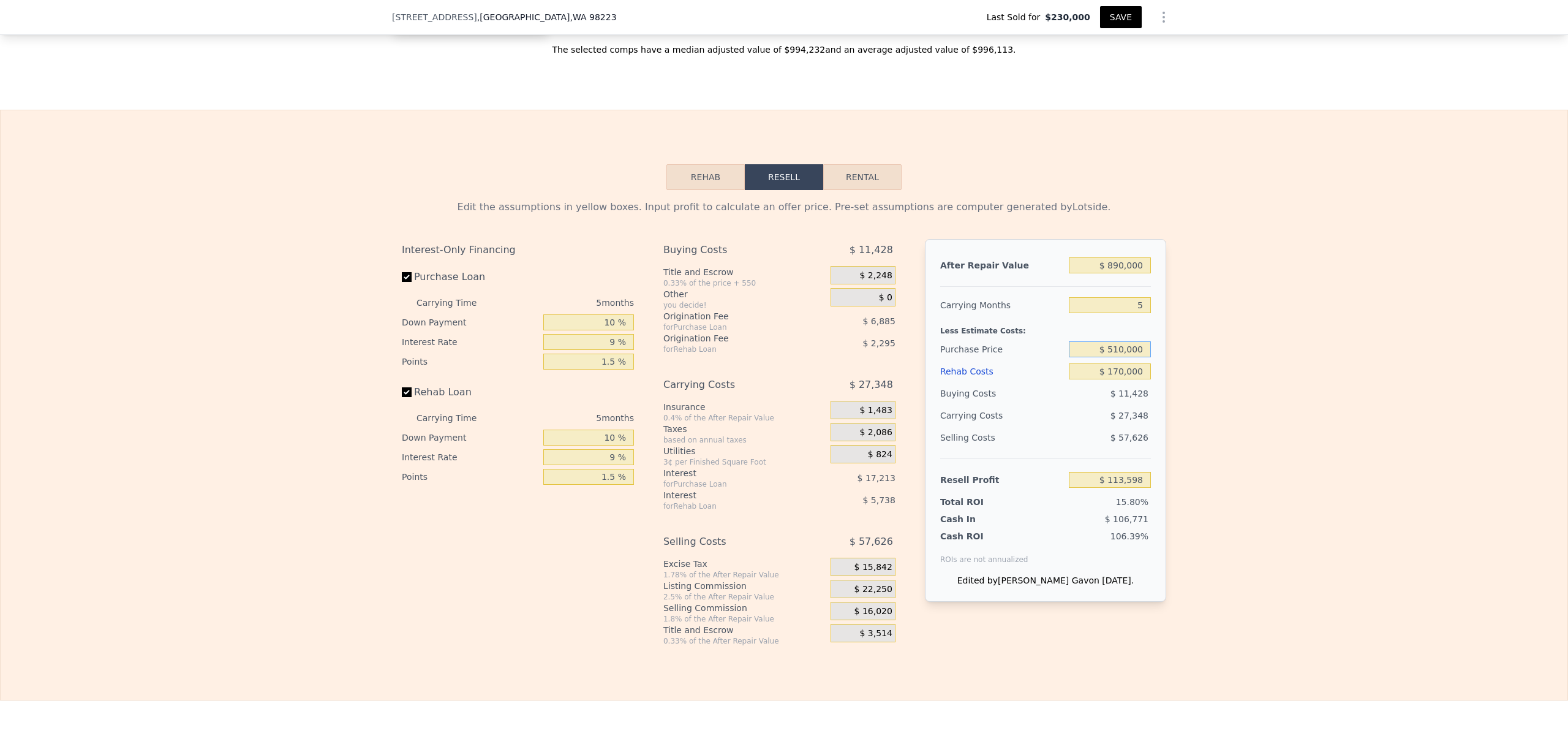
click at [1119, 358] on input "$ 510,000" at bounding box center [1110, 349] width 82 height 16
type input "$ 950,000"
type input "6"
type input "$ 120,000"
type input "$ 213,415"
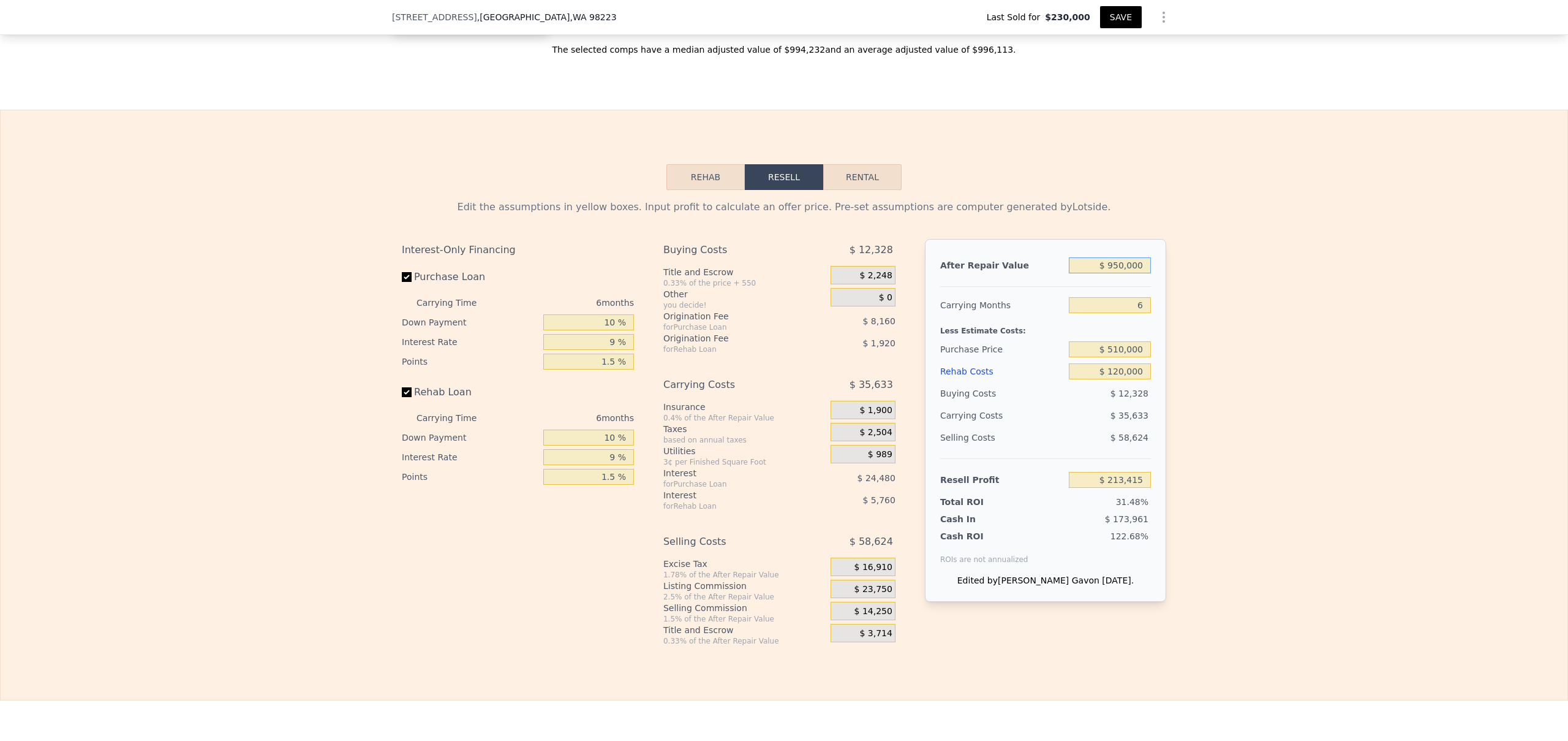
drag, startPoint x: 1118, startPoint y: 282, endPoint x: 1110, endPoint y: 282, distance: 8.0
click at [1110, 273] on input "$ 950,000" at bounding box center [1110, 265] width 82 height 16
click at [1119, 338] on div "Less Estimate Costs:" at bounding box center [1046, 327] width 210 height 22
drag, startPoint x: 1120, startPoint y: 364, endPoint x: 1109, endPoint y: 361, distance: 11.4
click at [1109, 358] on input "$ 510,000" at bounding box center [1110, 349] width 82 height 16
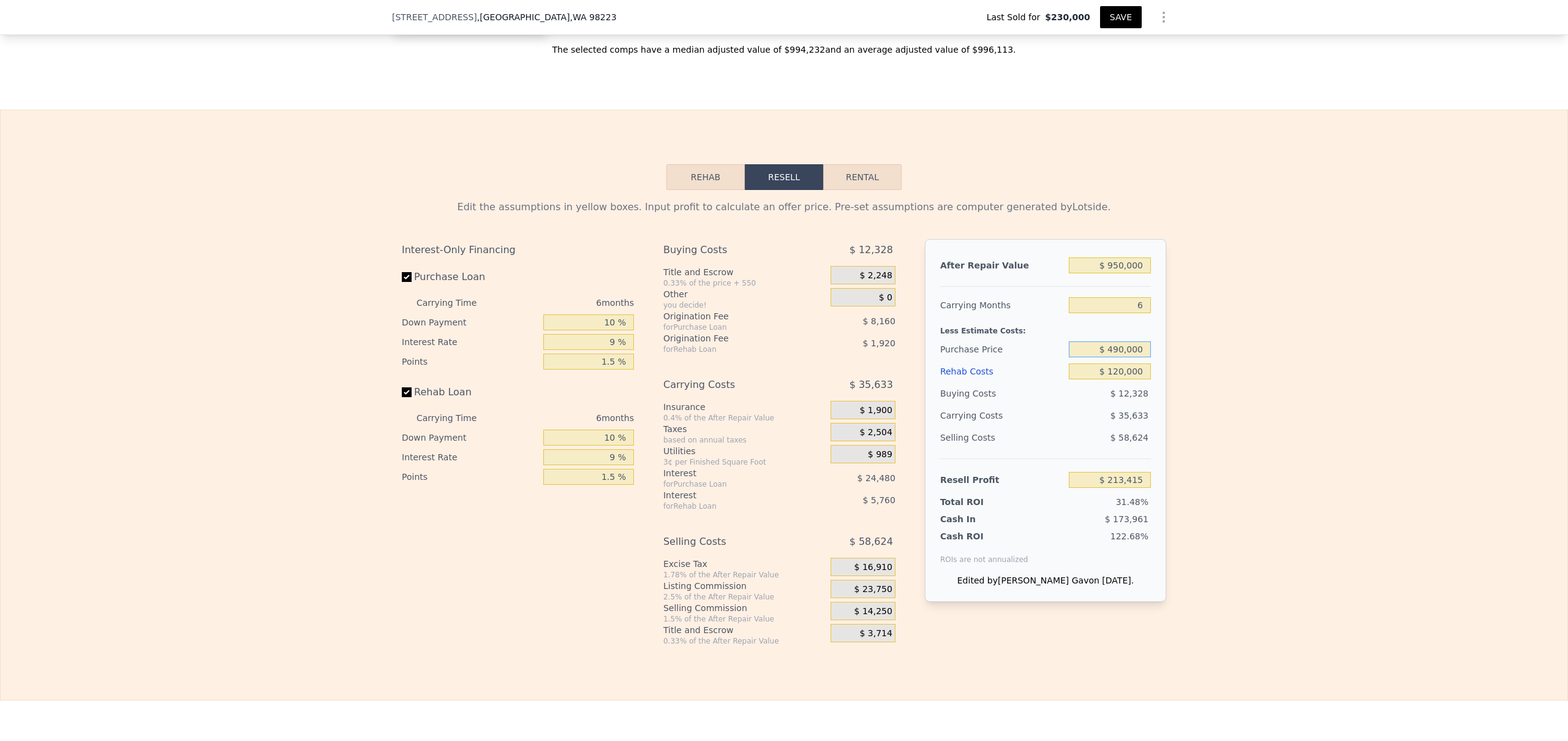
type input "$ 490,000"
type input "$ 234,761"
click at [1118, 380] on input "$ 120,000" at bounding box center [1110, 371] width 82 height 16
type input "$ 170,000"
type input "$ 181,561"
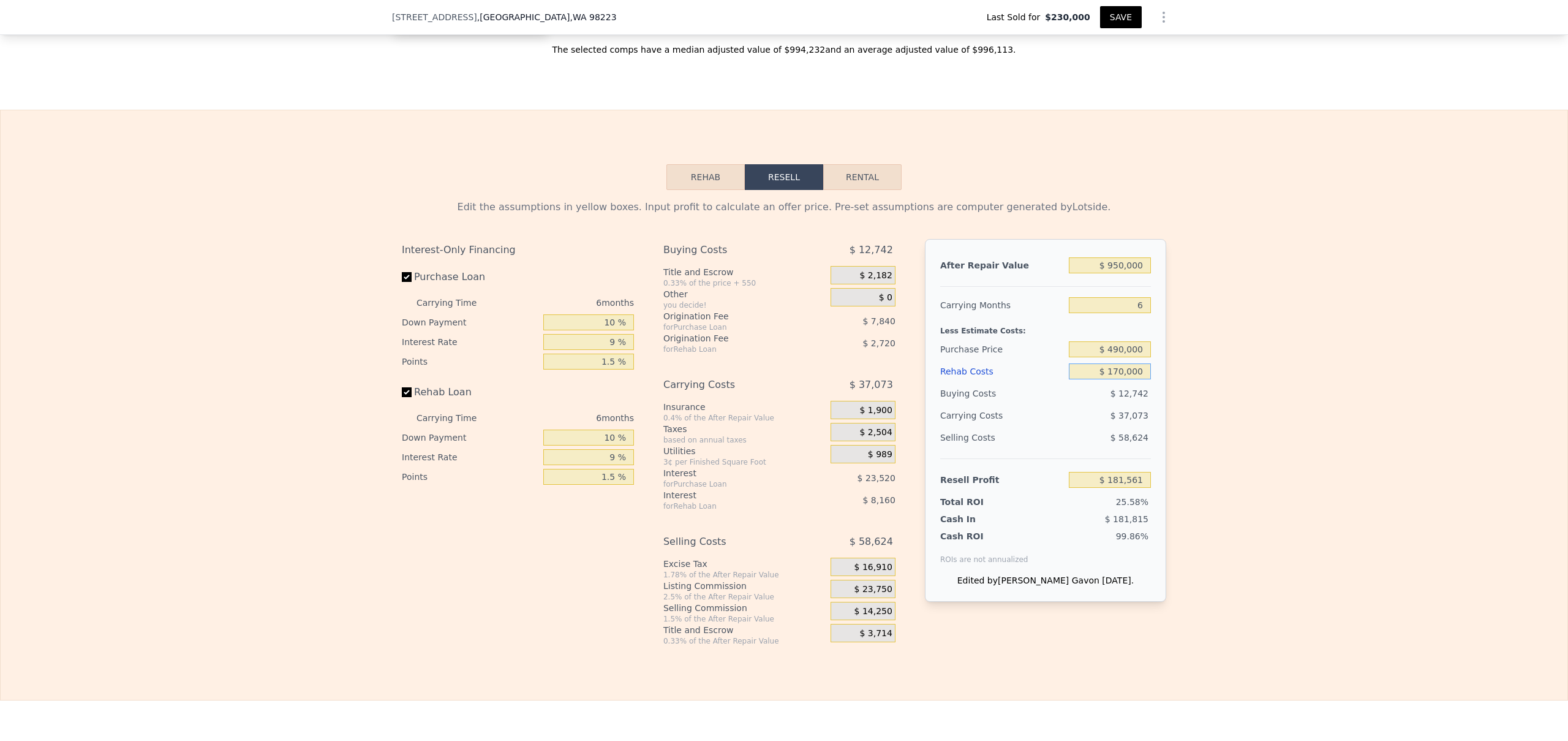
type input "$ 170,000"
drag, startPoint x: 1120, startPoint y: 280, endPoint x: 1106, endPoint y: 281, distance: 14.0
click at [1106, 273] on input "$ 950,000" at bounding box center [1110, 265] width 82 height 16
type input "$ 8,000"
type input "-$ 700,970"
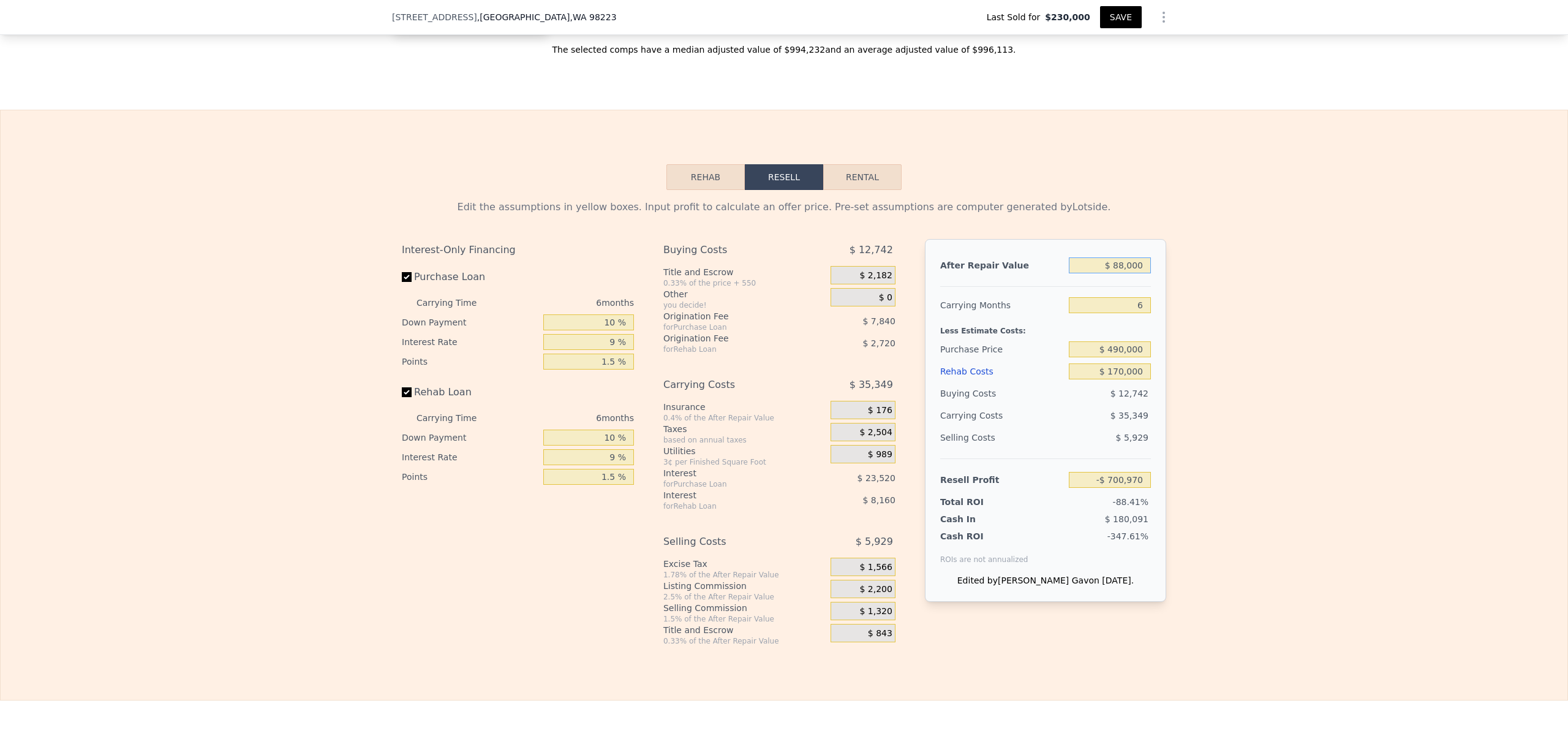
type input "$ 880,000"
type input "$ 115,981"
type input "$ 880,000"
click at [1124, 313] on input "6" at bounding box center [1110, 305] width 82 height 16
drag, startPoint x: 1129, startPoint y: 323, endPoint x: 1142, endPoint y: 321, distance: 13.2
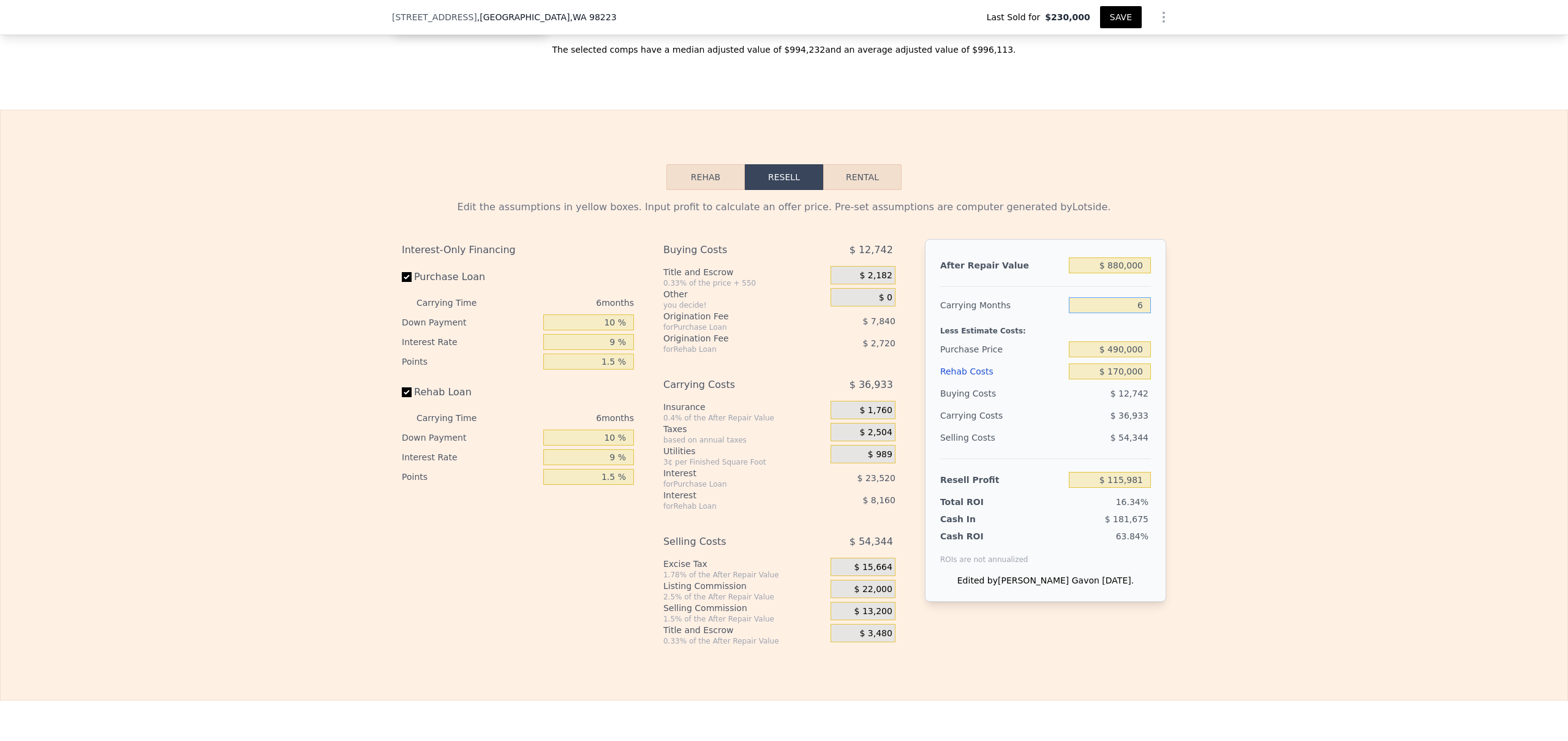
click at [1142, 313] on input "6" at bounding box center [1110, 305] width 82 height 16
type input "5"
type input "$ 122,137"
type input "5"
click at [1161, 322] on div "After Repair Value $ 880,000 Carrying Months 5 Less Estimate Costs: Purchase Pr…" at bounding box center [1046, 420] width 241 height 362
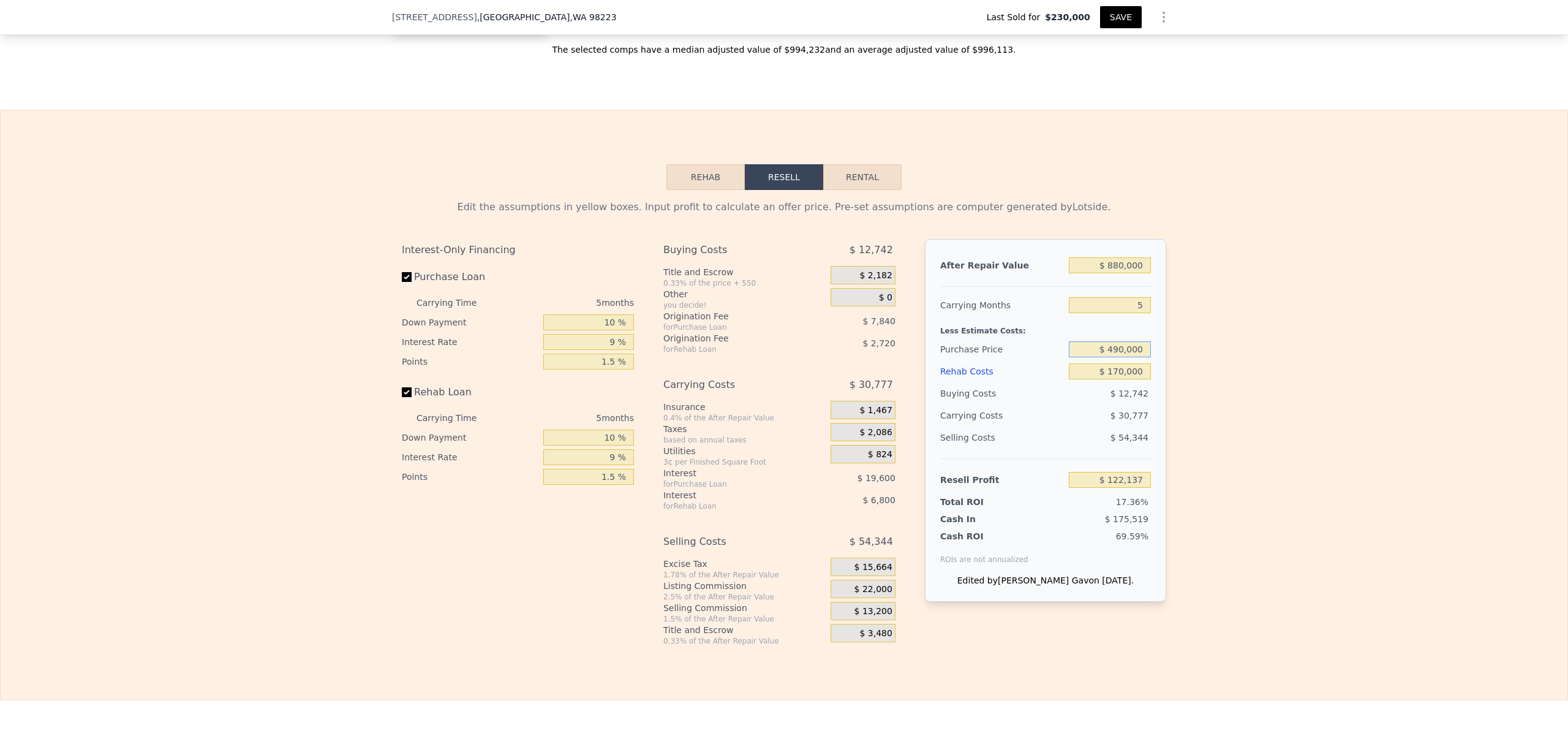
click at [1117, 358] on input "$ 490,000" at bounding box center [1110, 349] width 82 height 16
type input "$ 480,000"
click at [1123, 380] on input "$ 170,000" at bounding box center [1110, 371] width 82 height 16
type input "$ 132,731"
click at [852, 620] on div "$ 13,200" at bounding box center [863, 610] width 65 height 18
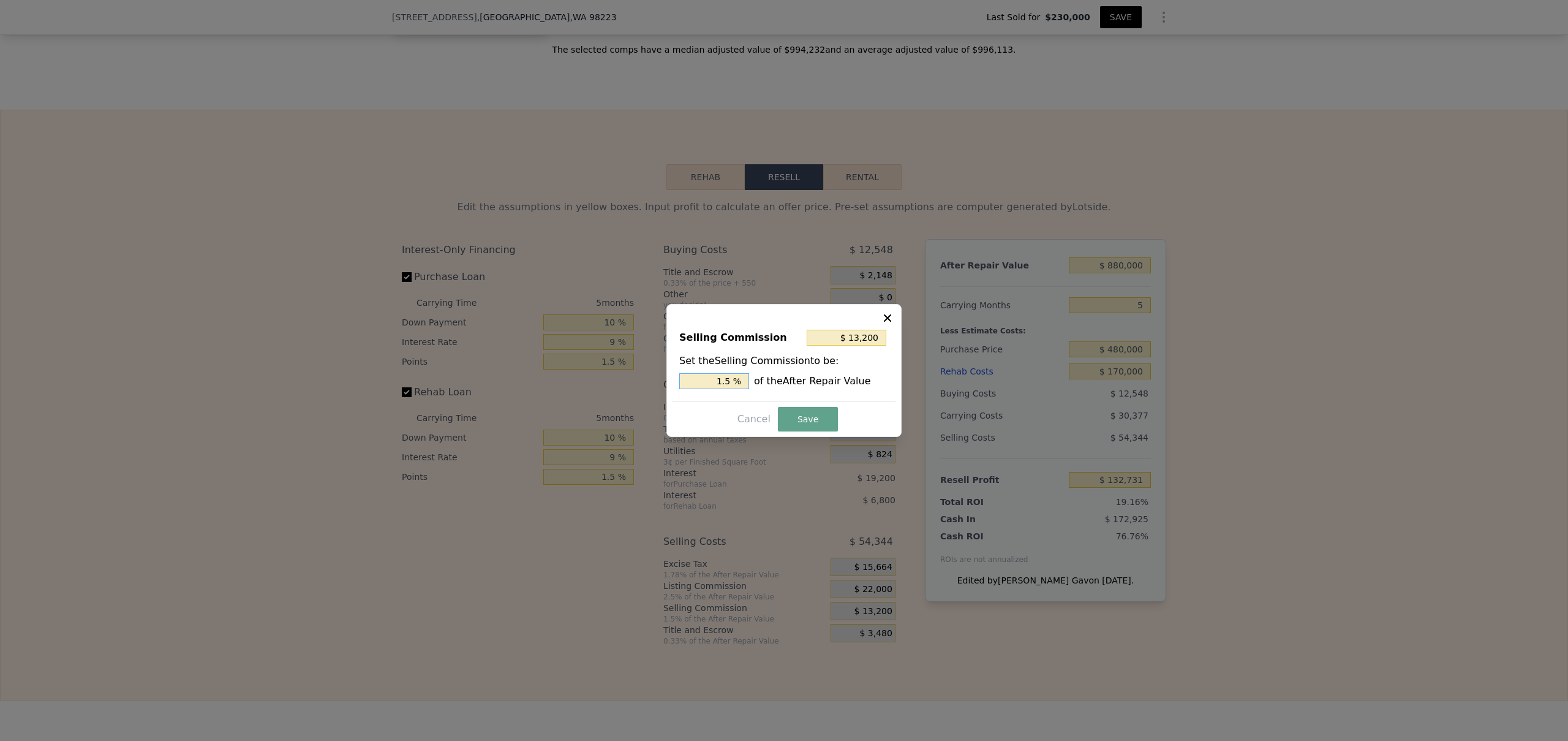
click at [729, 382] on input "1.5 %" at bounding box center [714, 381] width 70 height 16
type input "$ 8,800"
type input "1. %"
type input "$ 15,840"
type input "1.8 %"
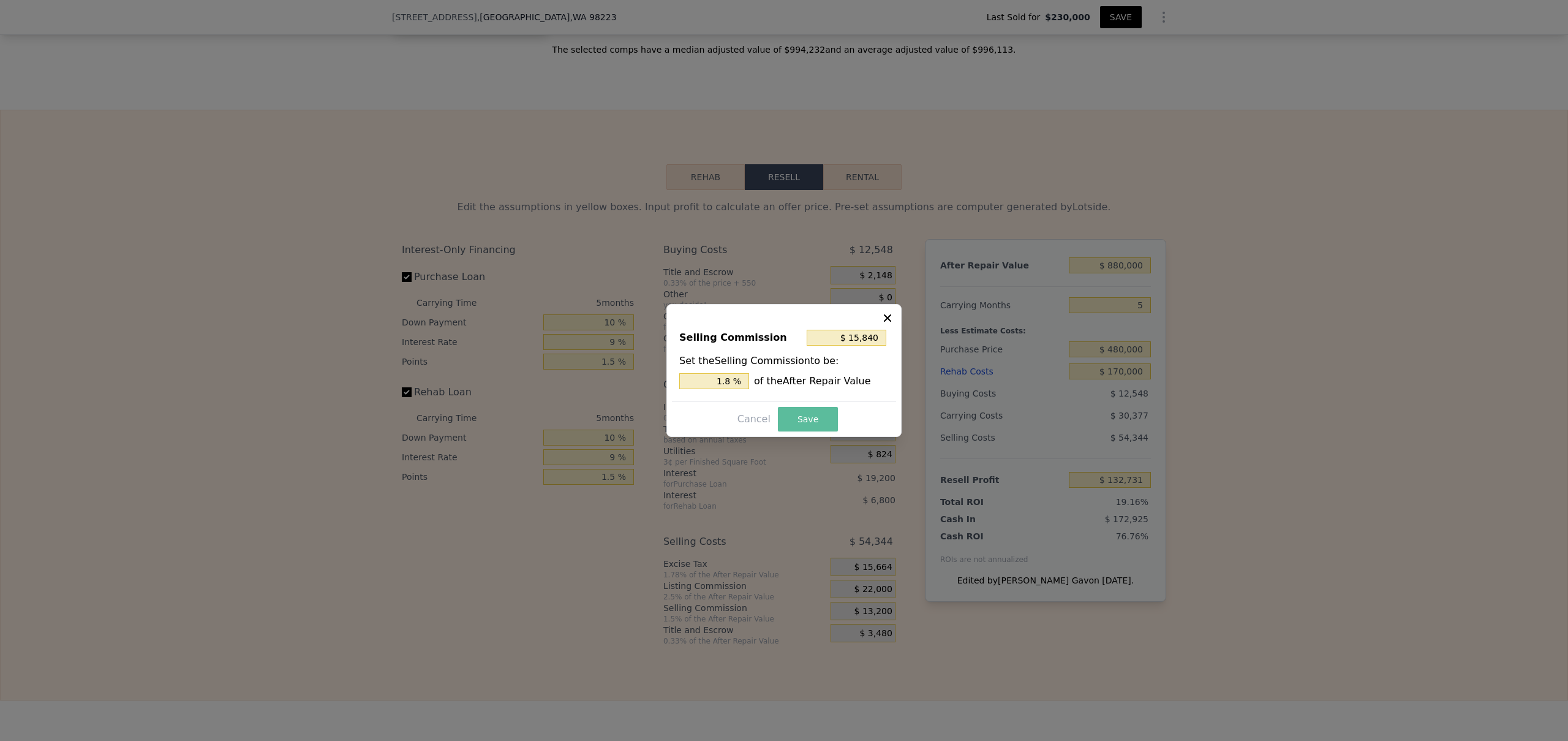
click at [808, 424] on button "Save" at bounding box center [808, 419] width 60 height 25
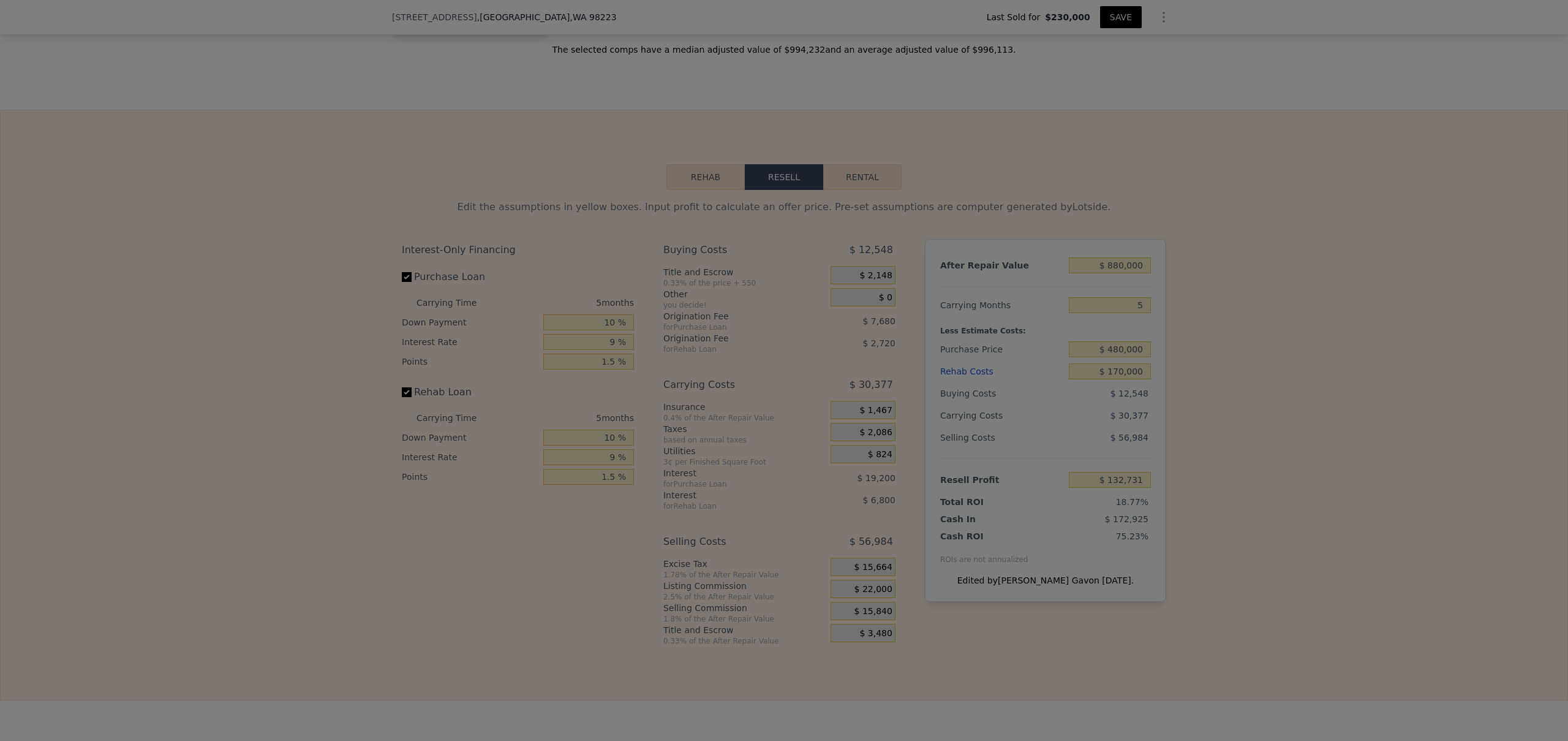
type input "$ 130,091"
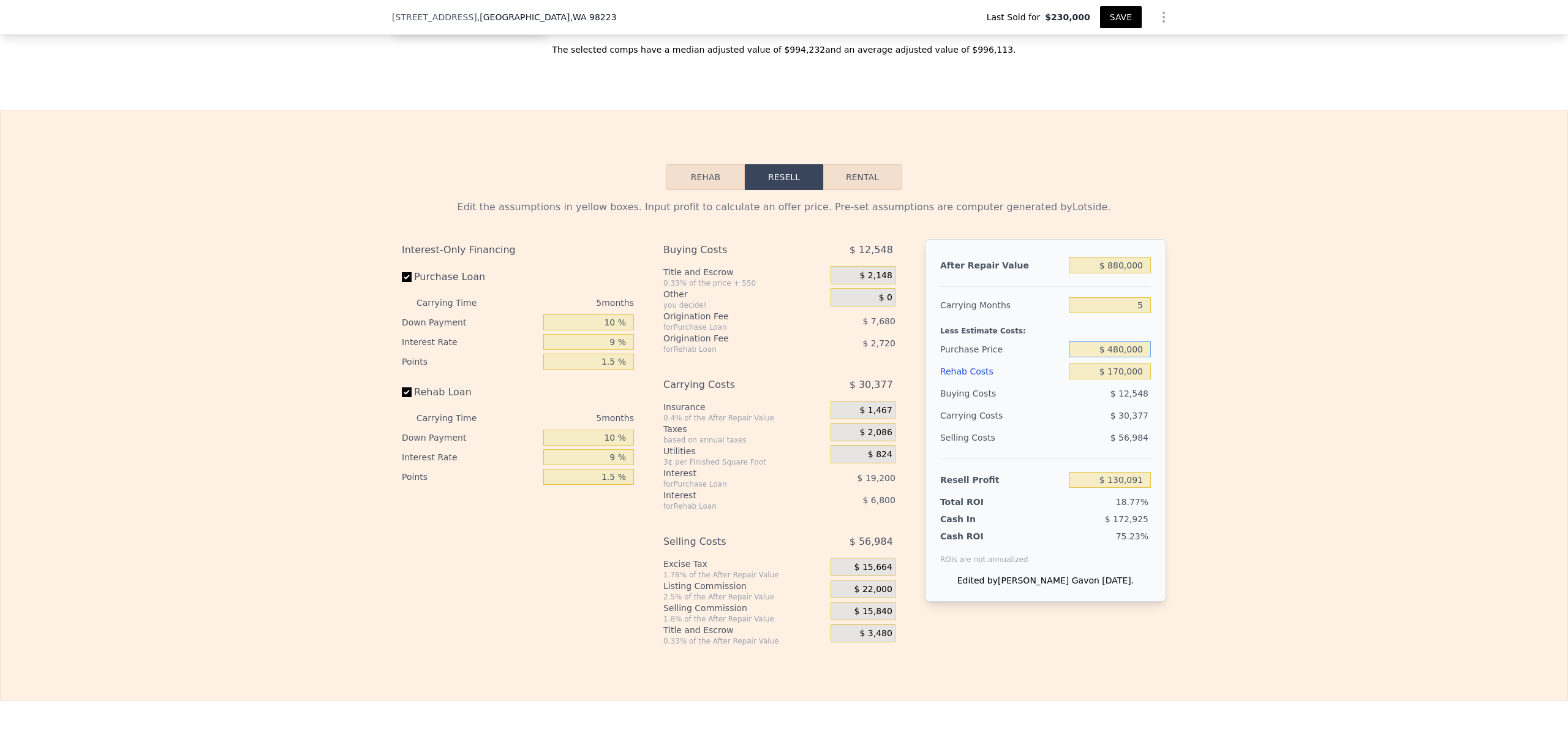
click at [1115, 358] on input "$ 480,000" at bounding box center [1110, 349] width 82 height 16
type input "$ 950,000"
type input "6"
type input "$ 120,000"
type input "$ 144,038"
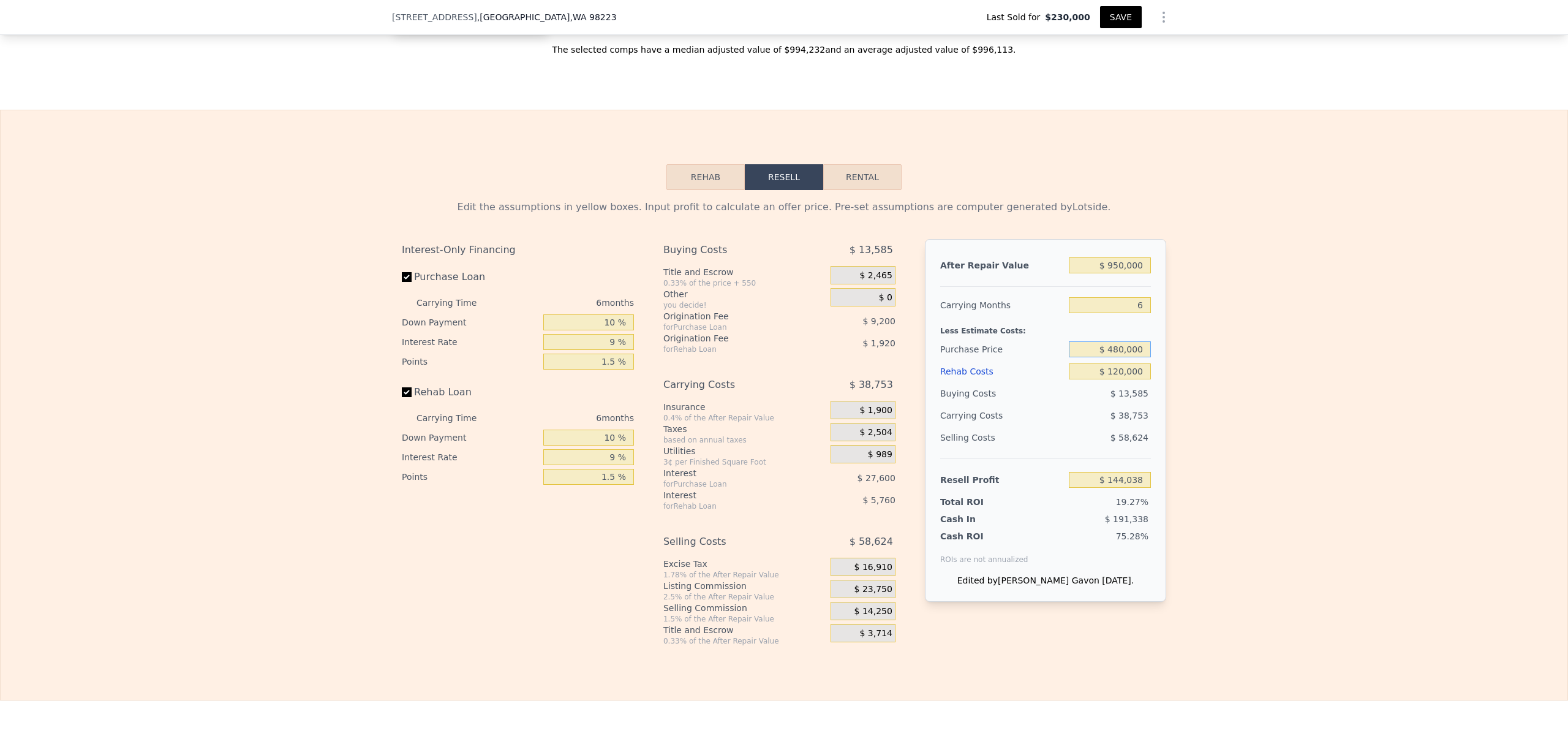
click at [1119, 358] on input "$ 480,000" at bounding box center [1110, 349] width 82 height 16
type input "$ 475,000"
type input "$ 250,771"
drag, startPoint x: 1119, startPoint y: 279, endPoint x: 1107, endPoint y: 279, distance: 12.0
click at [1106, 273] on input "$ 950,000" at bounding box center [1110, 265] width 82 height 16
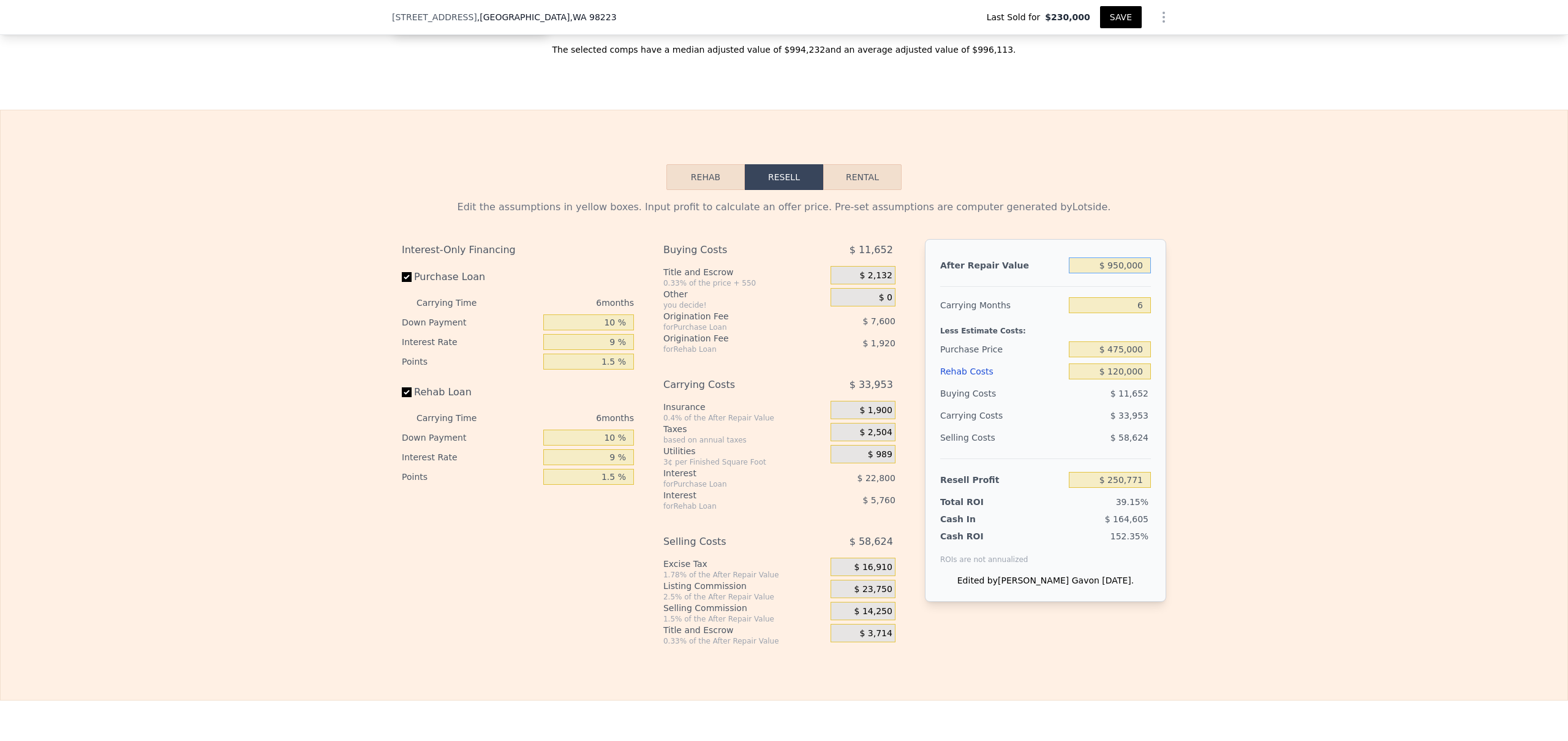
type input "$ 8,000"
type input "-$ 631,760"
type input "$ 880,000"
type input "$ 185,191"
type input "$ 880,000"
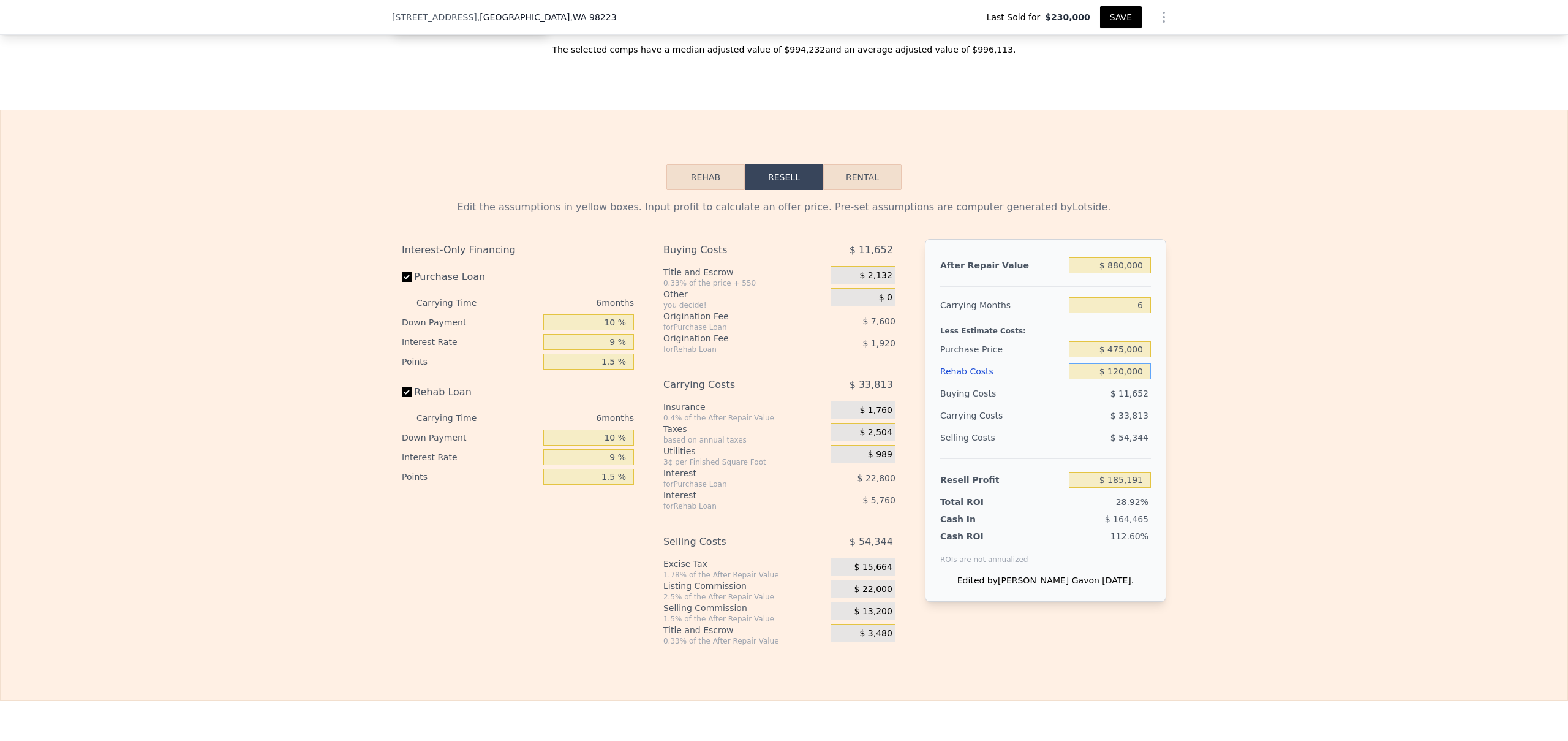
click at [1115, 380] on input "$ 120,000" at bounding box center [1110, 371] width 82 height 16
type input "$ 10,000"
type input "$ 302,231"
type input "$ 170,000"
type input "$ 131,991"
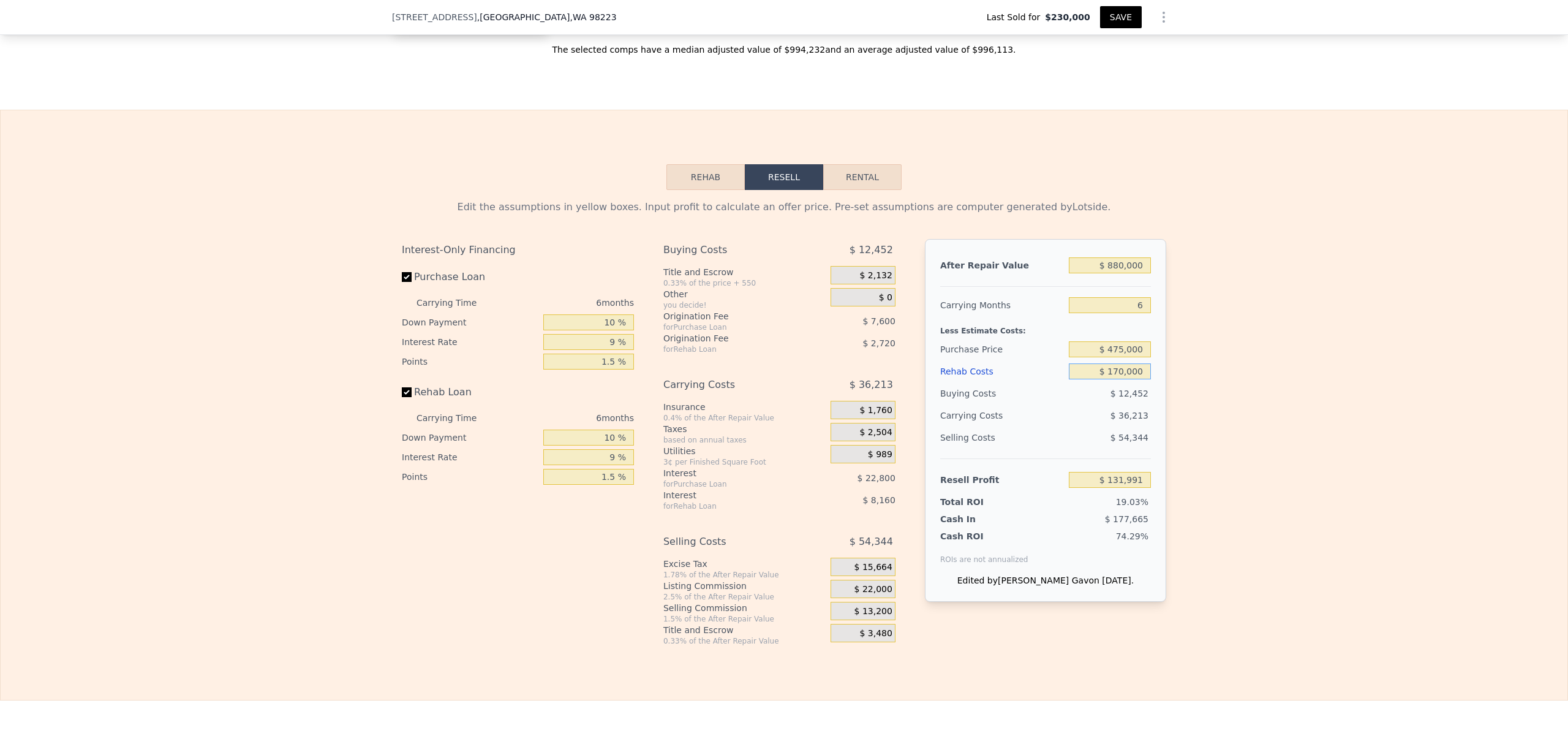
type input "$ 170,000"
click at [1111, 488] on input "$ 131,991" at bounding box center [1110, 479] width 82 height 16
click at [1174, 499] on div "Edit the assumptions in yellow boxes. Input profit to calculate an offer price.…" at bounding box center [784, 418] width 1567 height 456
drag, startPoint x: 1144, startPoint y: 321, endPoint x: 1164, endPoint y: 321, distance: 20.0
click at [1164, 321] on div "Edit the assumptions in yellow boxes. Input profit to calculate an offer price.…" at bounding box center [784, 418] width 784 height 456
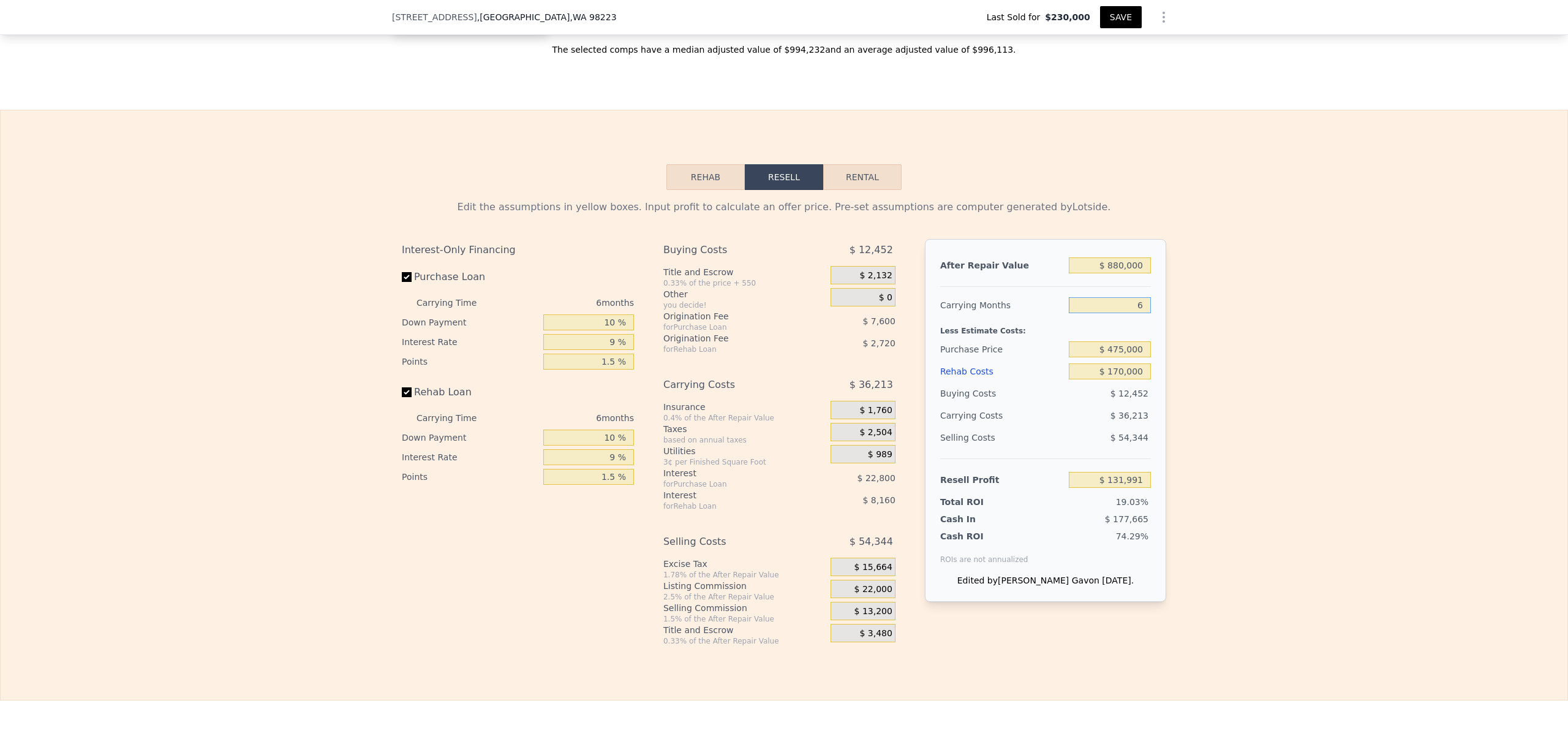
type input "5"
type input "$ 138,027"
type input "5"
click at [861, 617] on span "$ 13,200" at bounding box center [874, 612] width 38 height 11
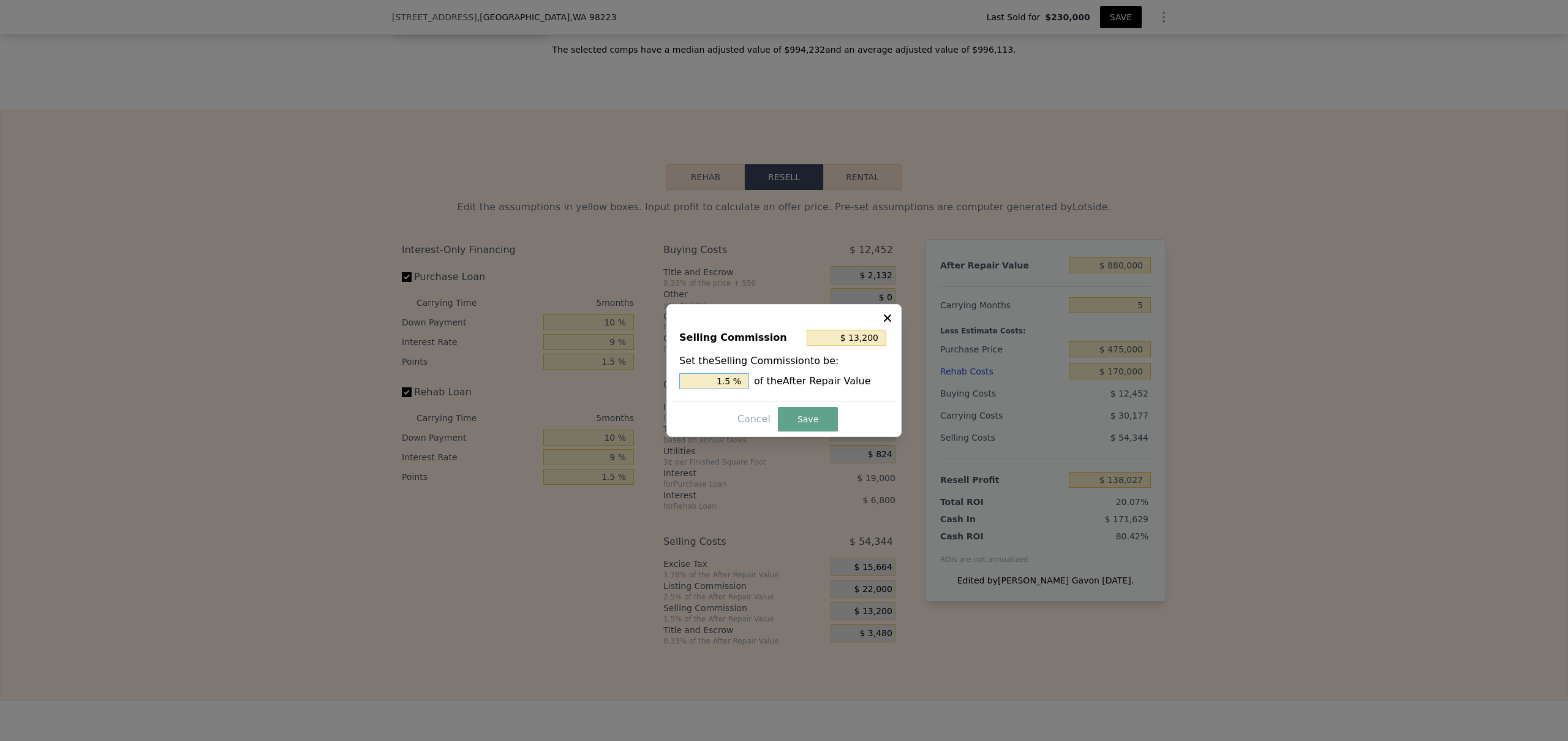
click at [730, 378] on input "1.5 %" at bounding box center [714, 381] width 70 height 16
type input "$ 8,800"
type input "1. %"
type input "$ 15,840"
type input "1.8 %"
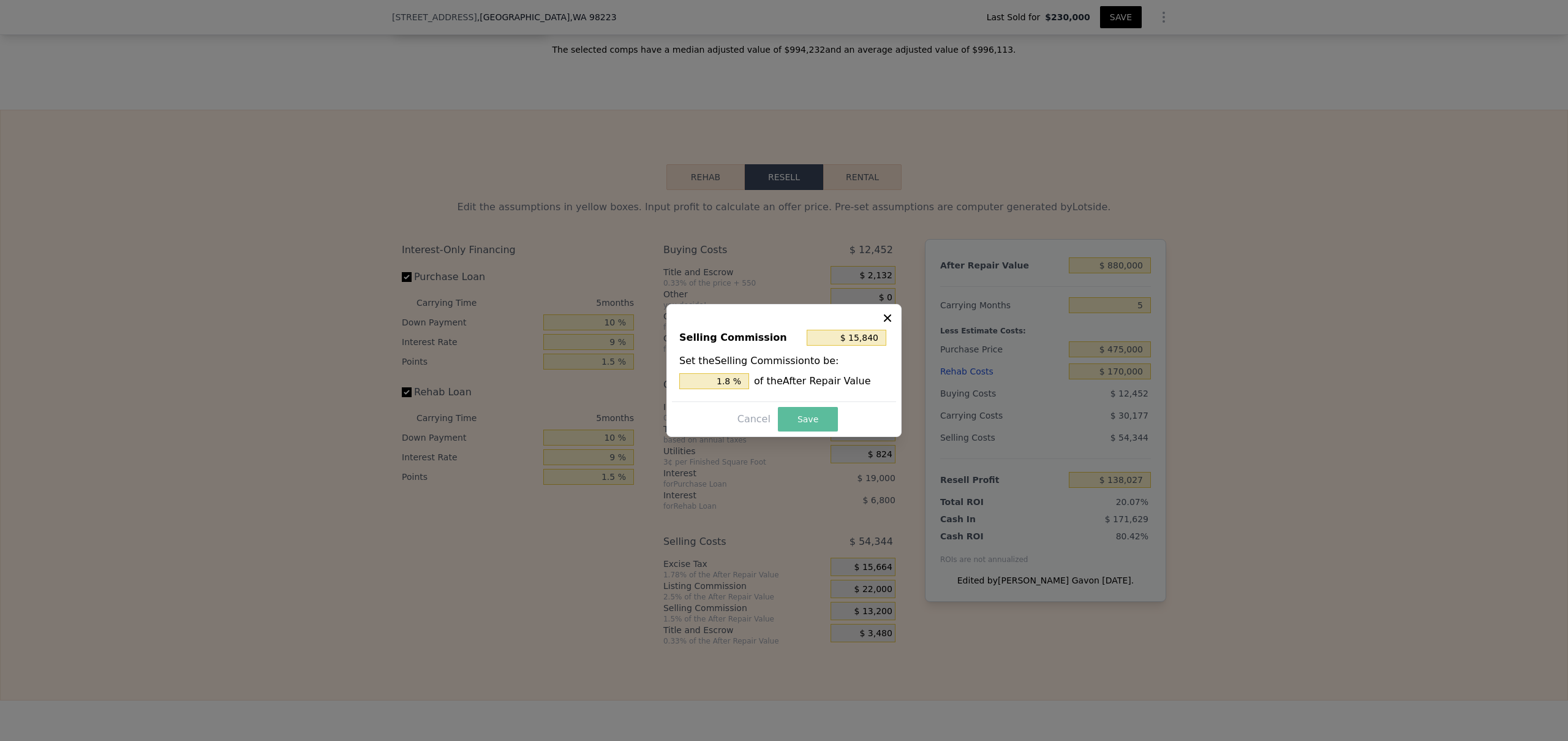
click at [813, 421] on button "Save" at bounding box center [808, 419] width 60 height 25
type input "$ 135,387"
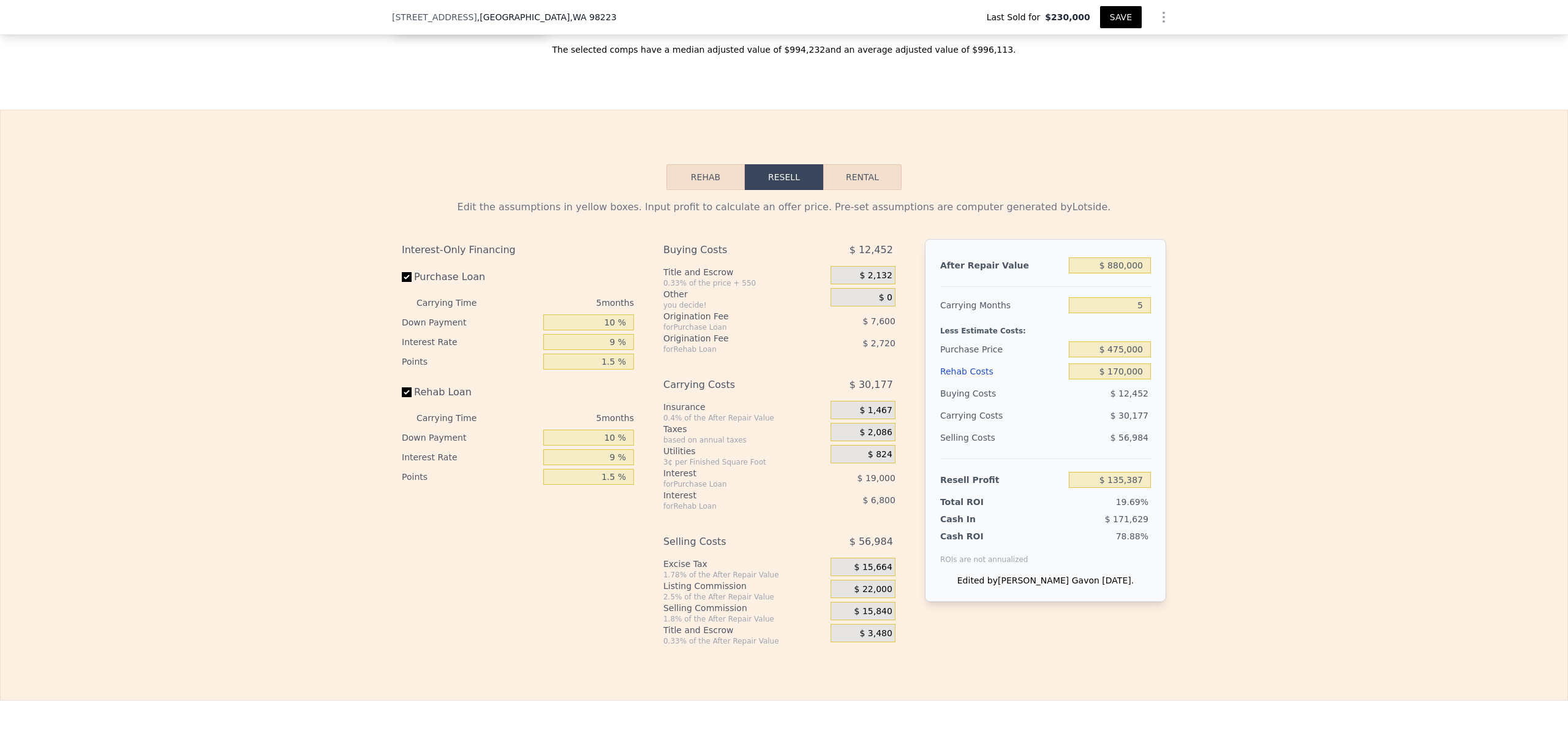
drag, startPoint x: 1325, startPoint y: 446, endPoint x: 1240, endPoint y: 422, distance: 88.3
click at [1325, 446] on div "Edit the assumptions in yellow boxes. Input profit to calculate an offer price.…" at bounding box center [784, 418] width 1567 height 456
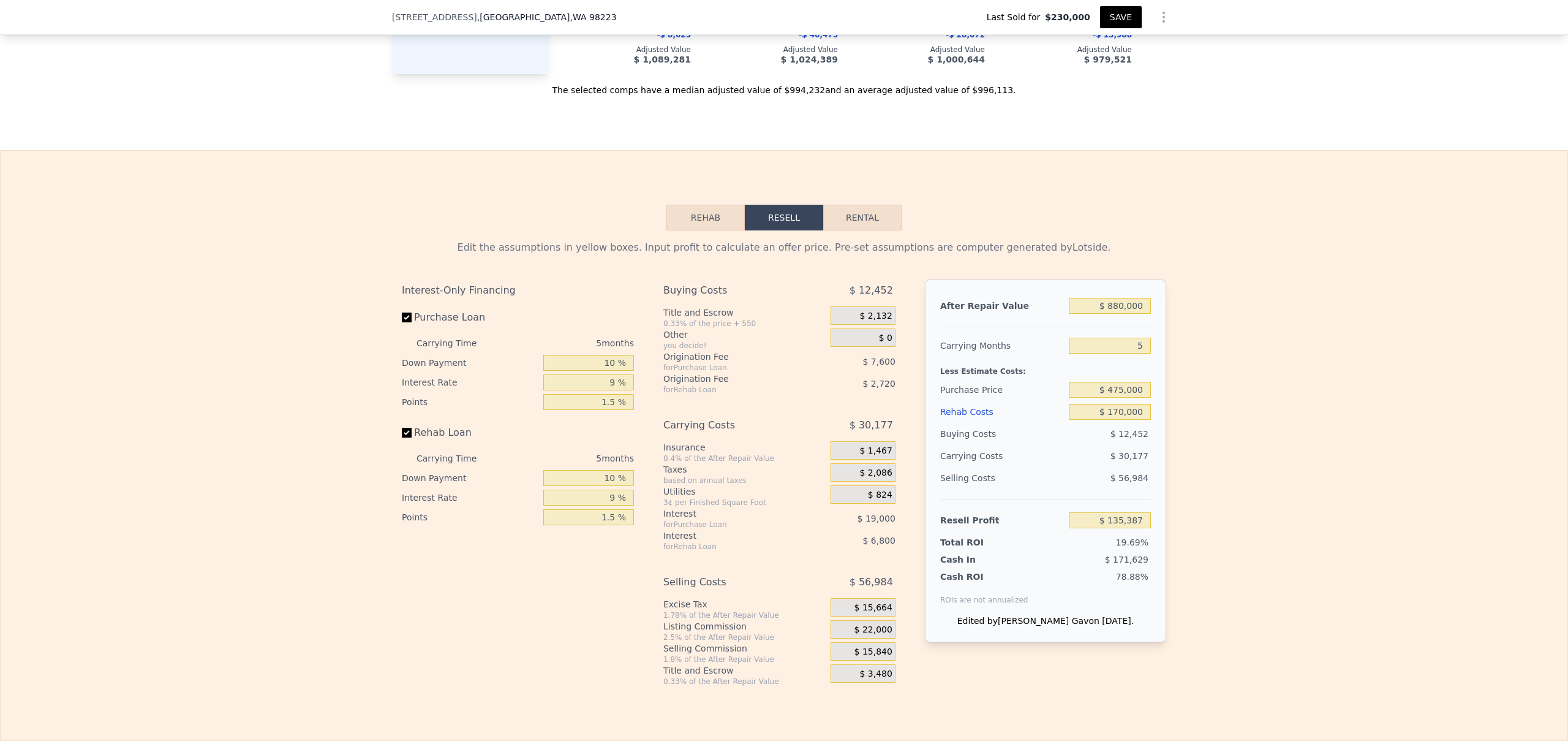
scroll to position [999, 0]
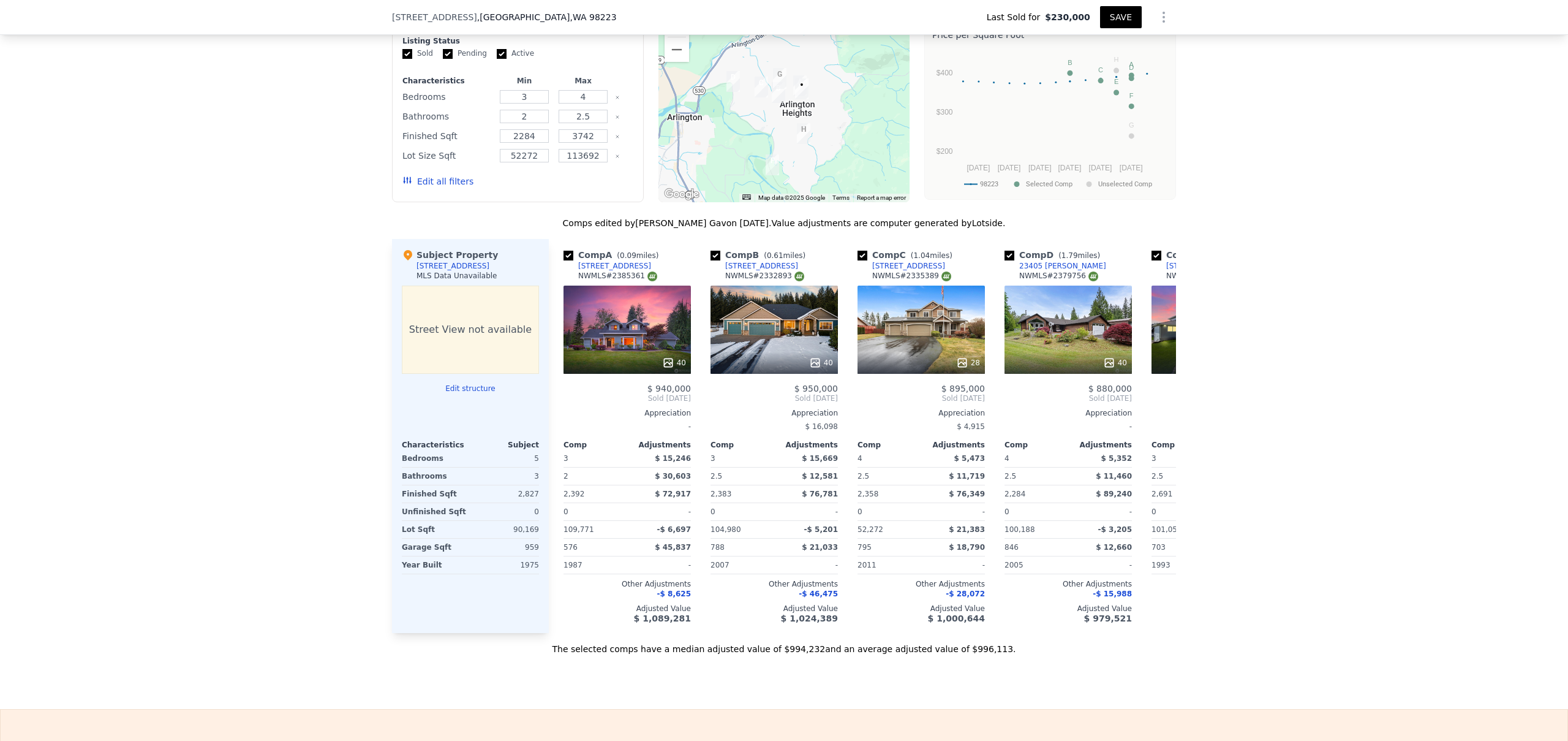
click at [1126, 15] on button "SAVE" at bounding box center [1122, 16] width 42 height 22
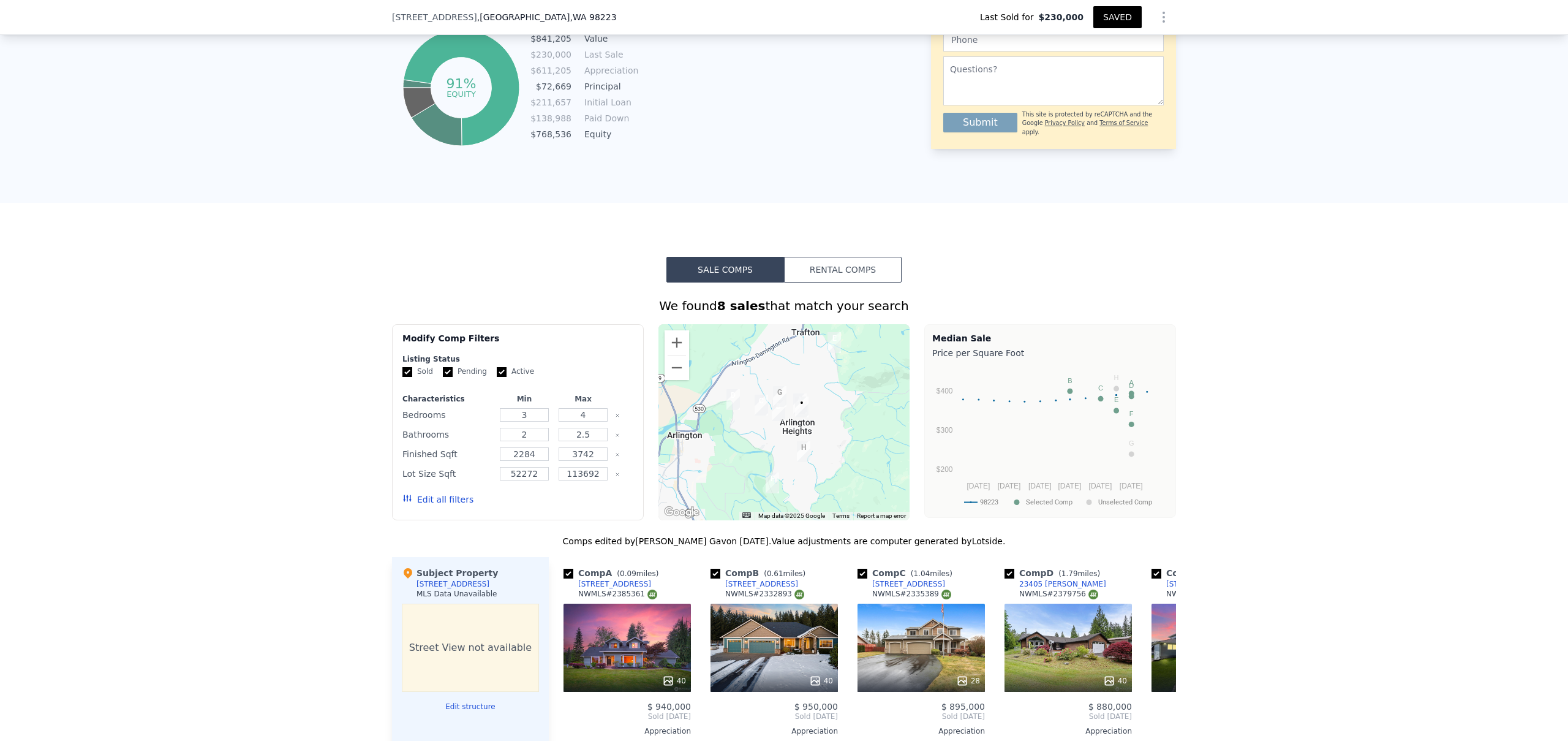
scroll to position [595, 0]
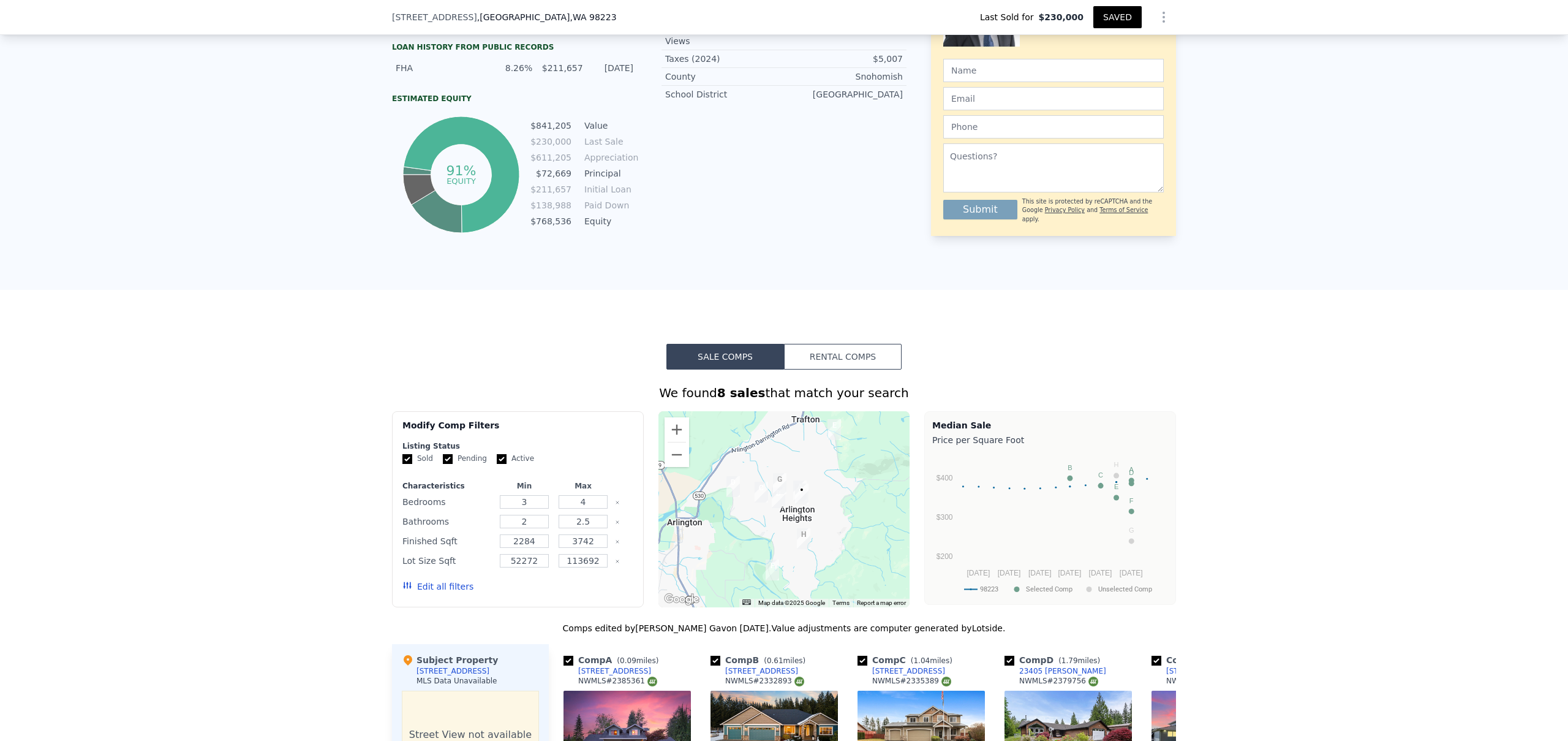
click at [1159, 15] on icon "Show Options" at bounding box center [1164, 16] width 14 height 14
click at [1145, 66] on div "Share Analysis" at bounding box center [1108, 74] width 138 height 25
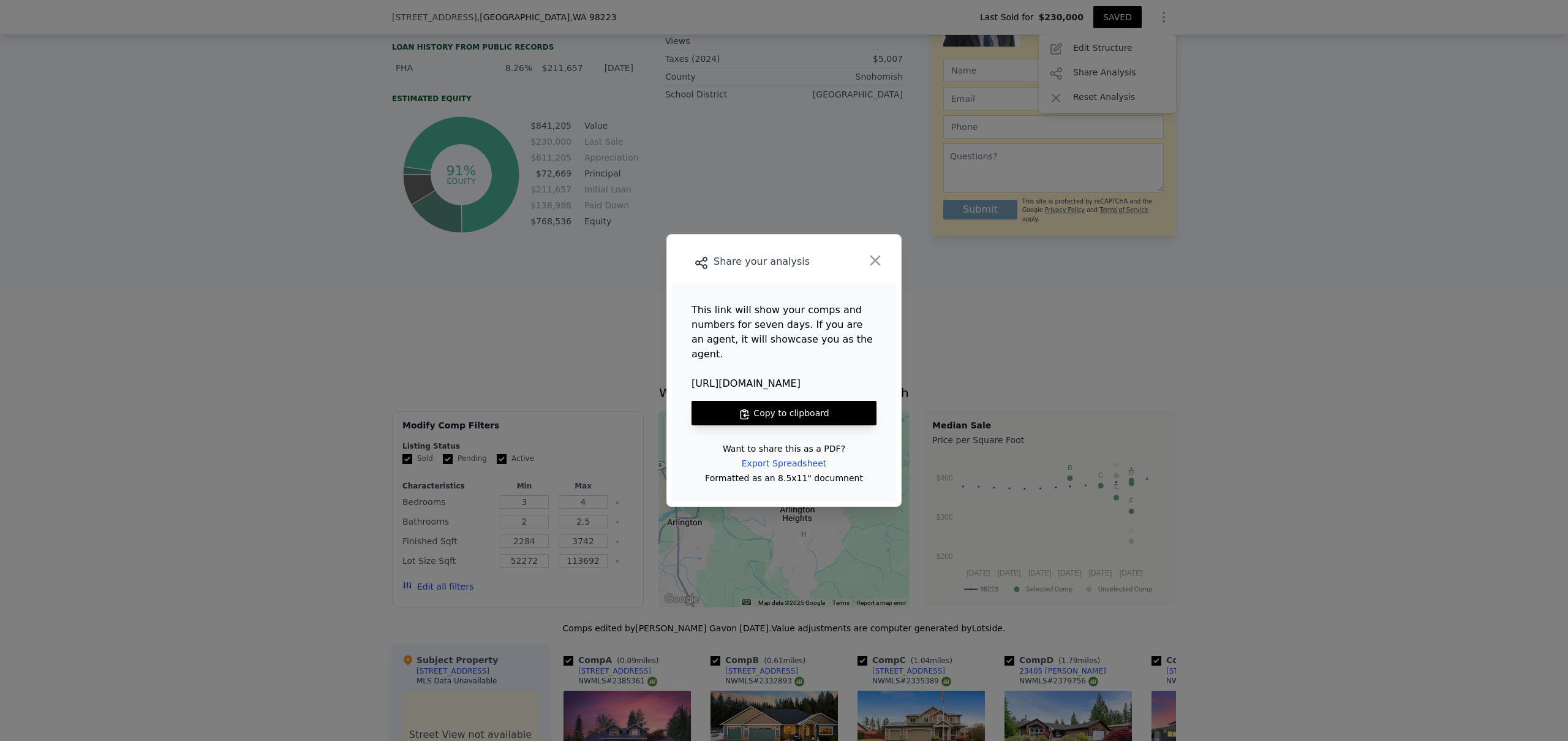
click at [841, 403] on button "Copy to clipboard" at bounding box center [784, 413] width 185 height 25
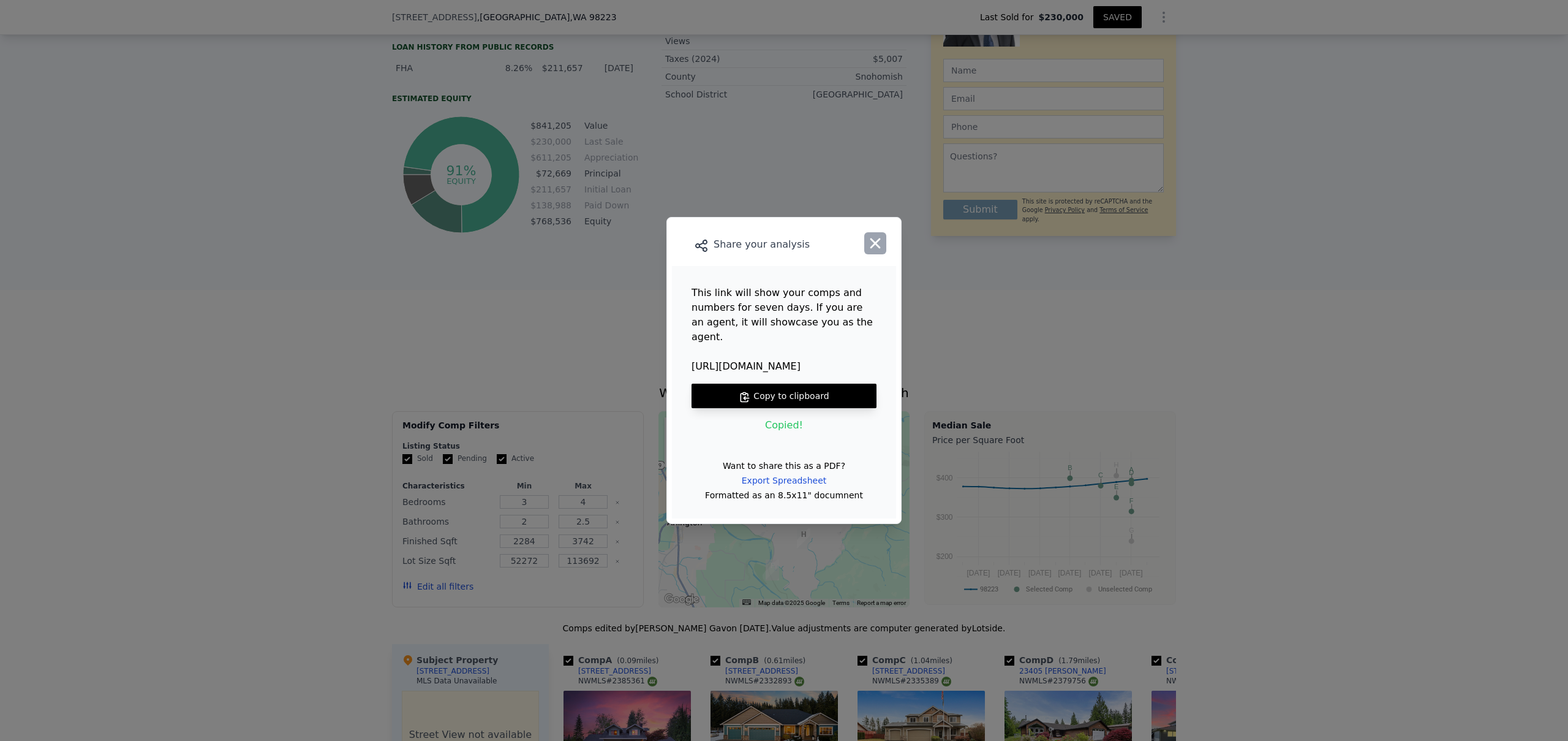
click at [876, 250] on icon "button" at bounding box center [876, 243] width 17 height 17
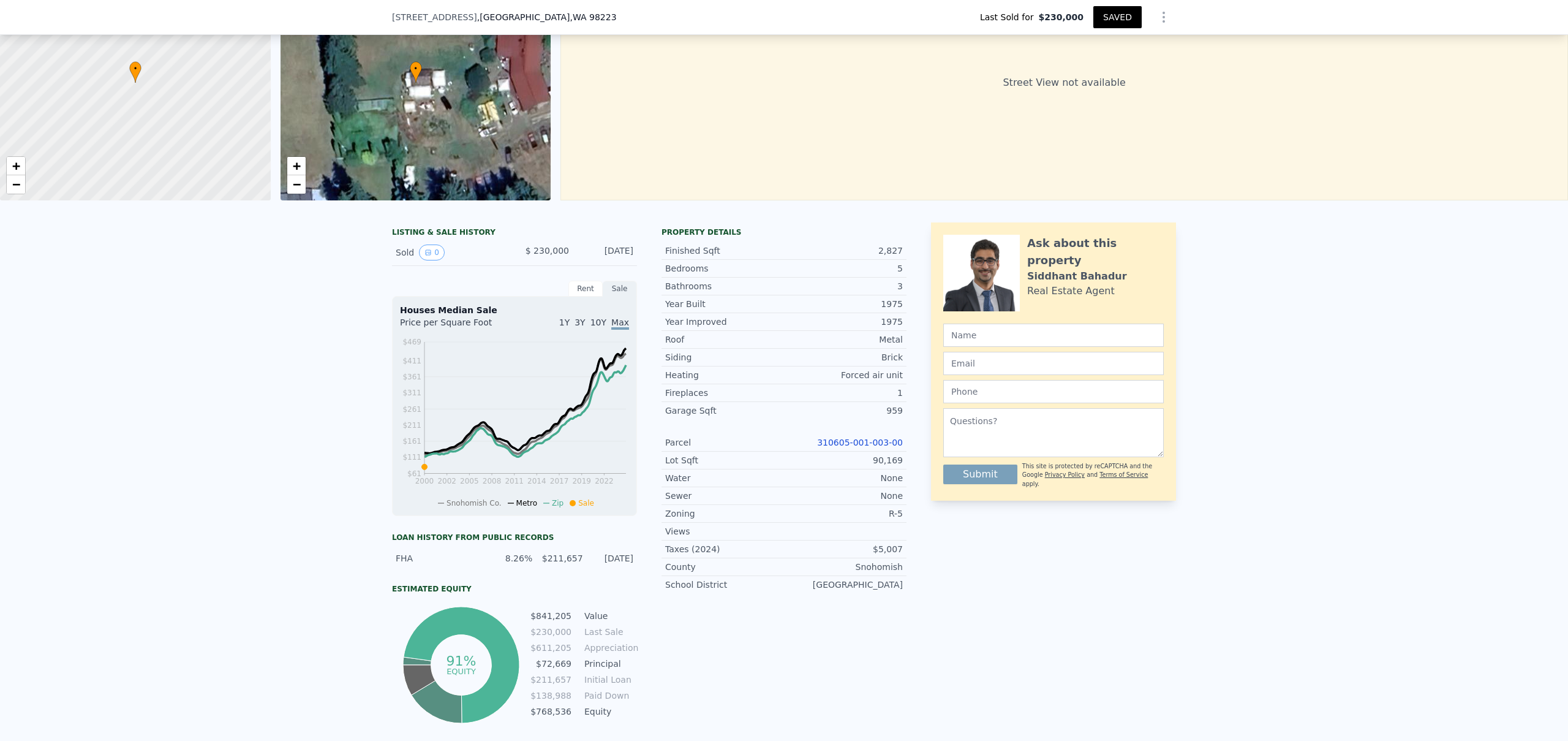
scroll to position [4, 0]
